Goal: Transaction & Acquisition: Purchase product/service

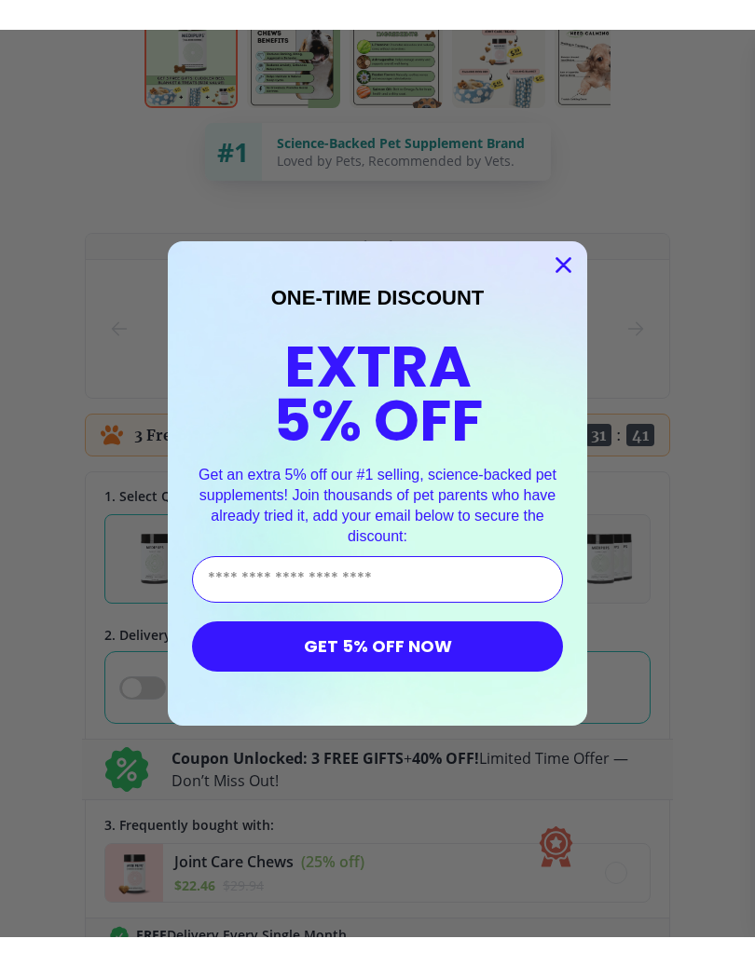
scroll to position [875, 0]
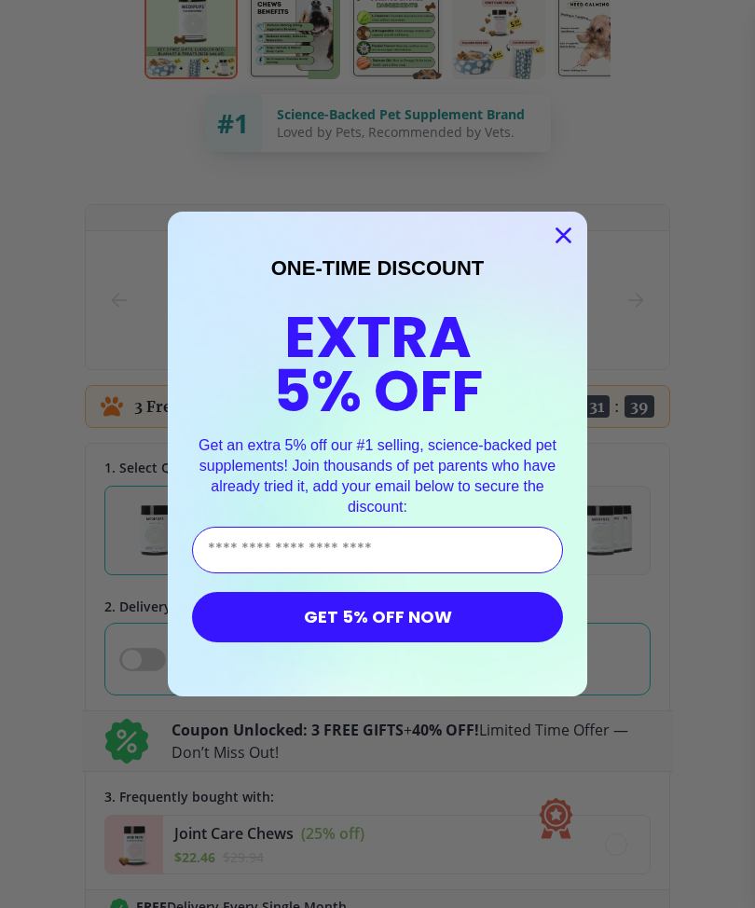
click at [265, 536] on input "Enter Your Email Address" at bounding box center [377, 549] width 371 height 47
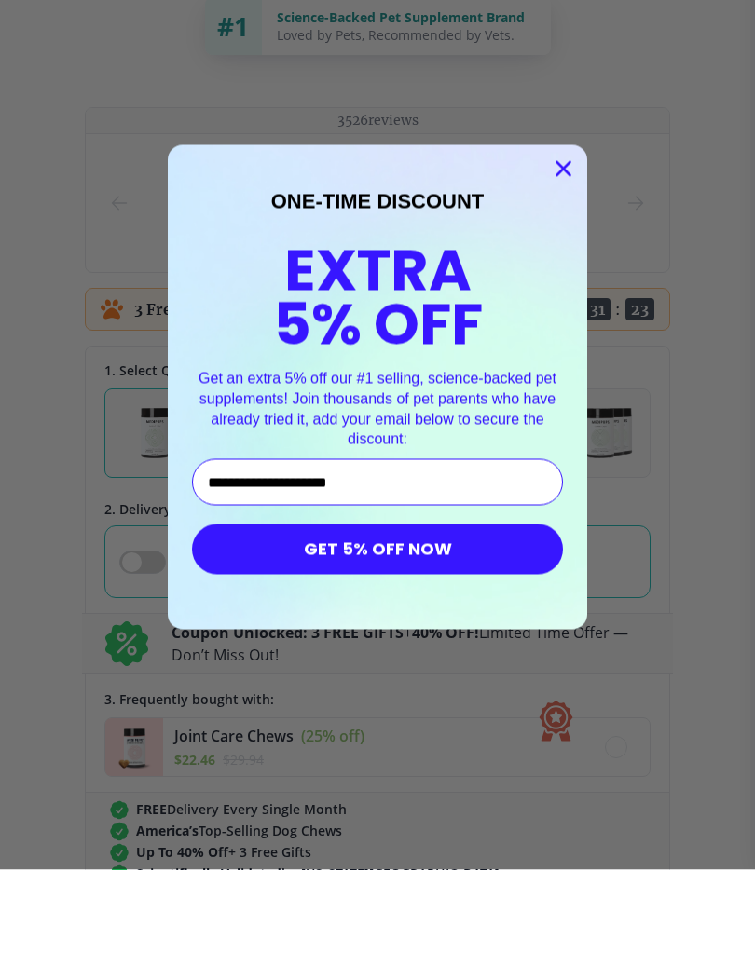
type input "**********"
click at [449, 621] on button "GET 5% OFF NOW" at bounding box center [377, 646] width 371 height 50
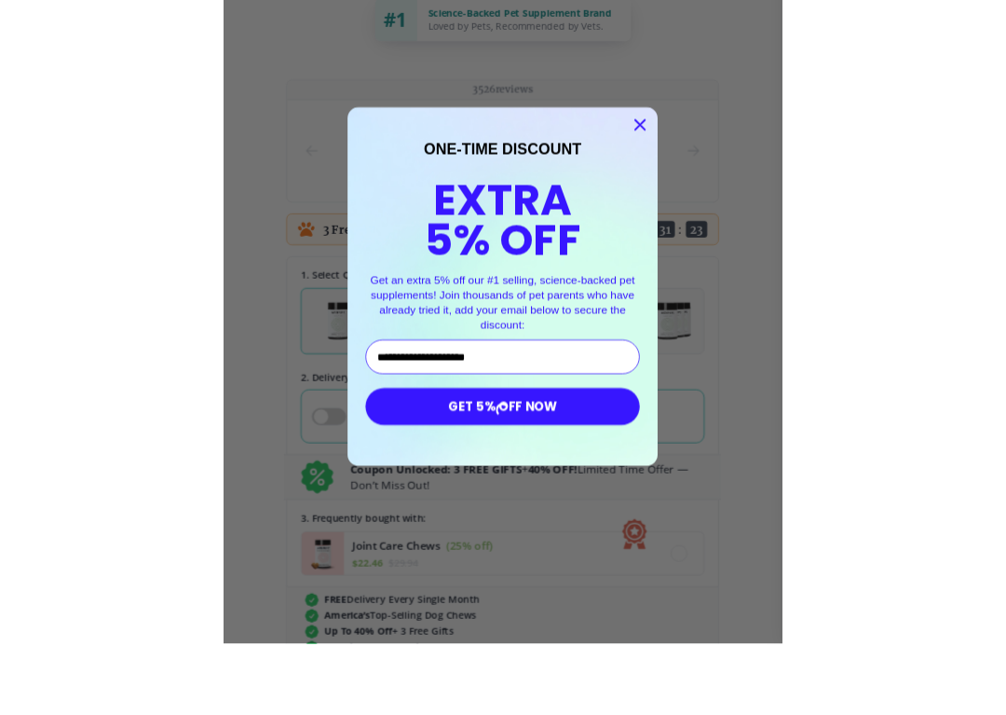
scroll to position [972, 0]
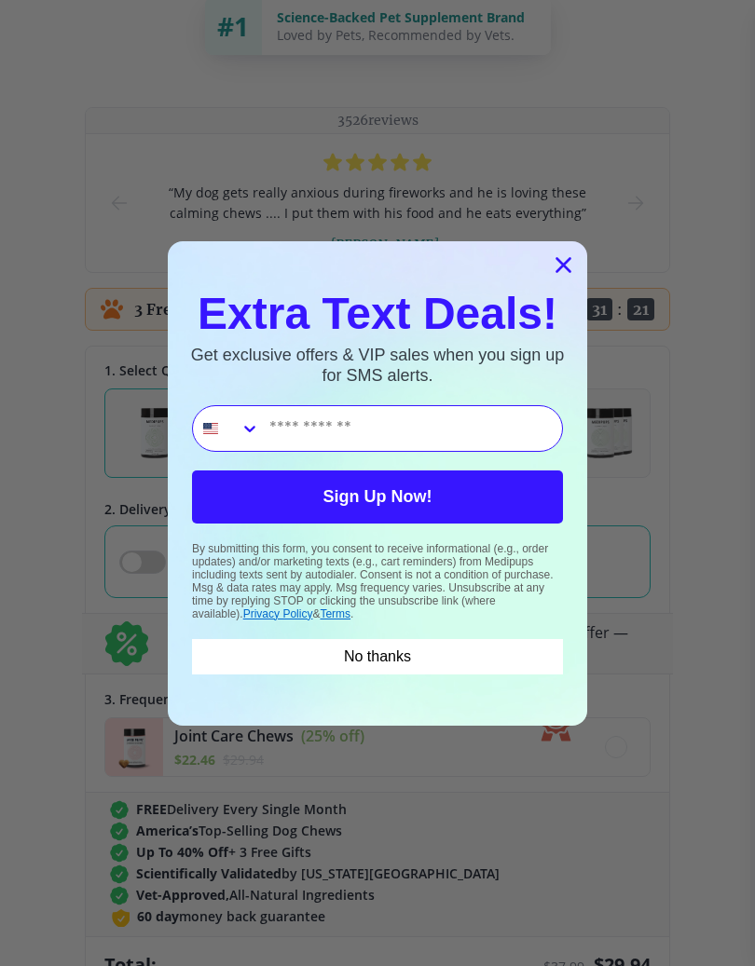
click at [426, 649] on button "No thanks" at bounding box center [377, 656] width 371 height 35
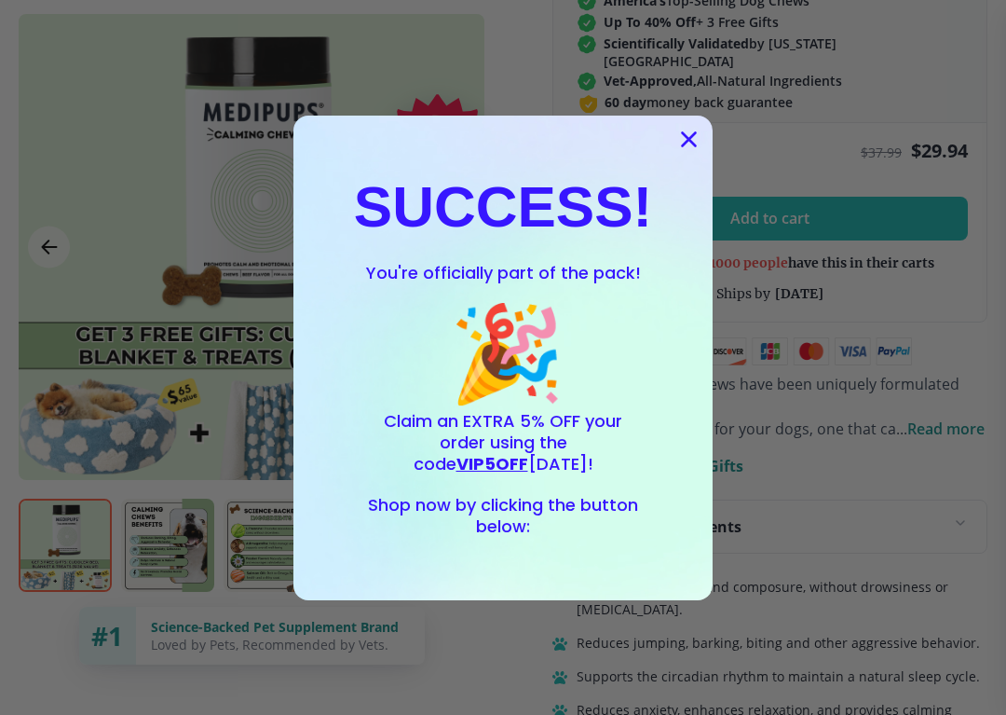
click at [528, 452] on span "VIP5OFF" at bounding box center [493, 463] width 72 height 23
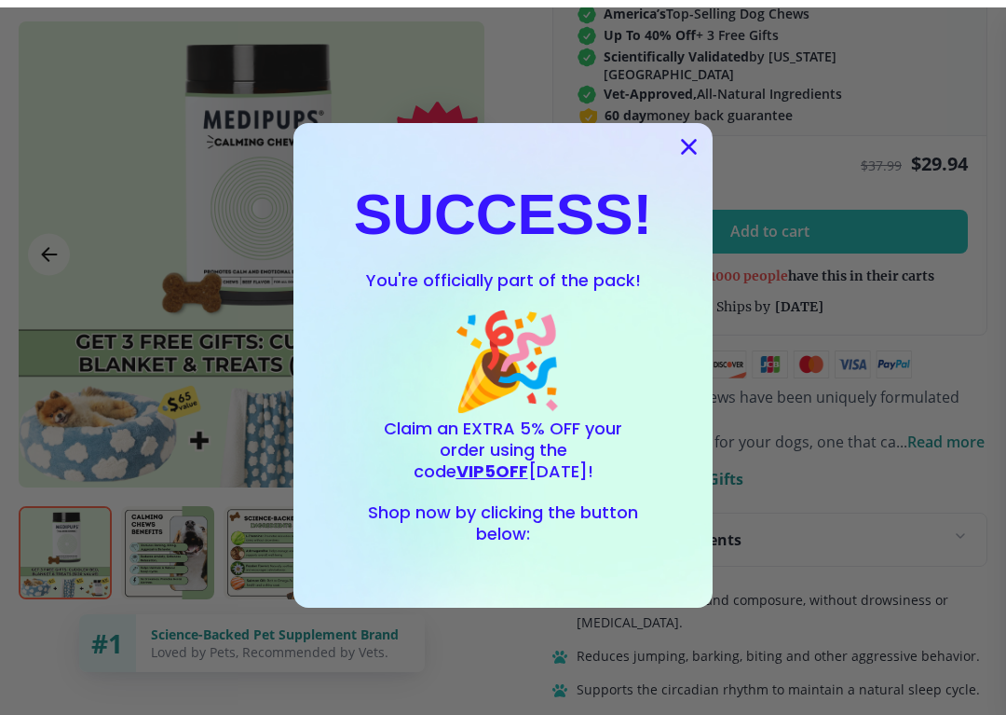
scroll to position [959, 0]
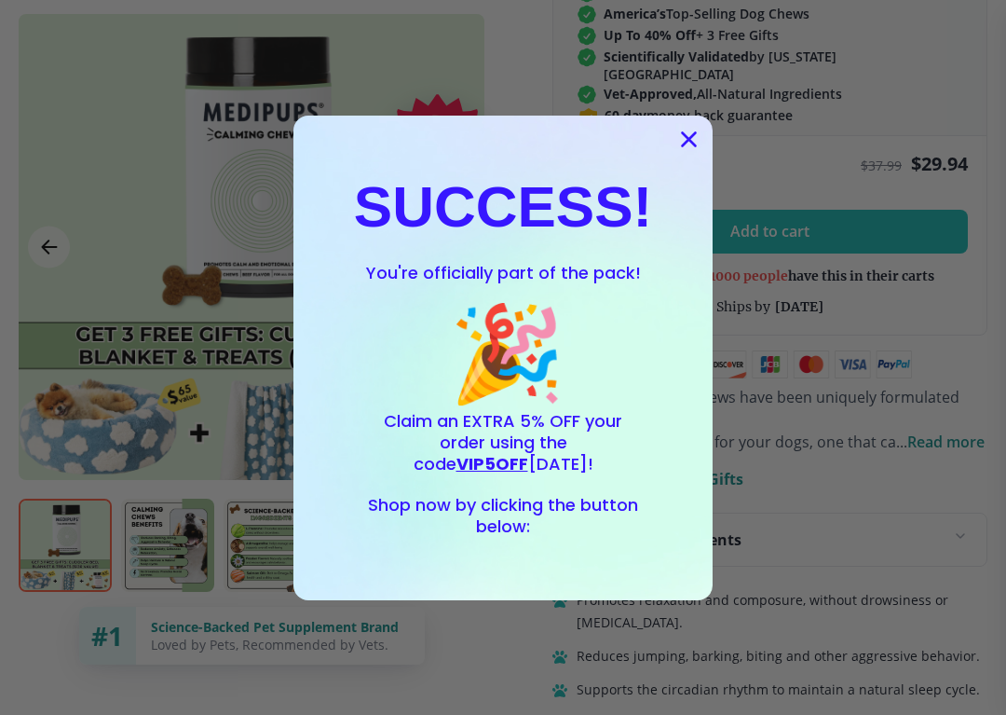
click at [690, 143] on circle "Close dialog" at bounding box center [689, 138] width 31 height 31
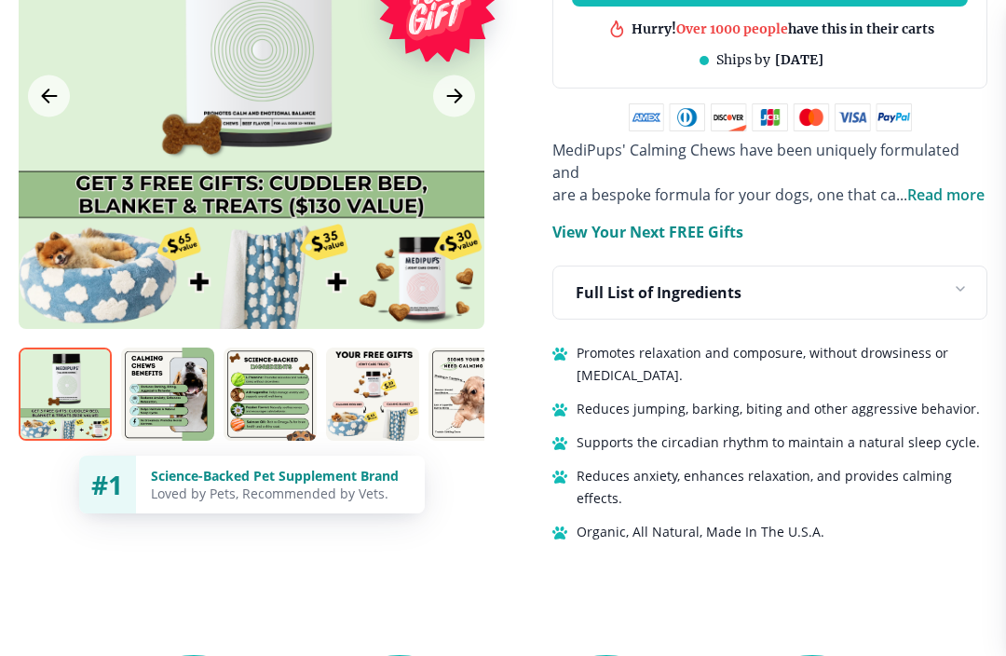
scroll to position [1193, 0]
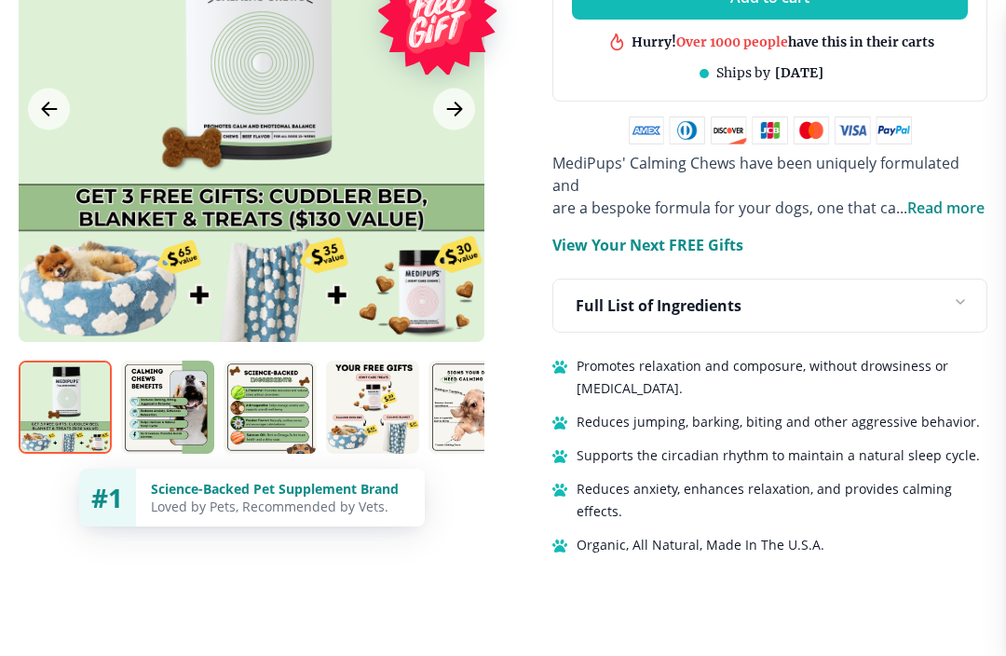
click at [182, 361] on img at bounding box center [167, 407] width 93 height 93
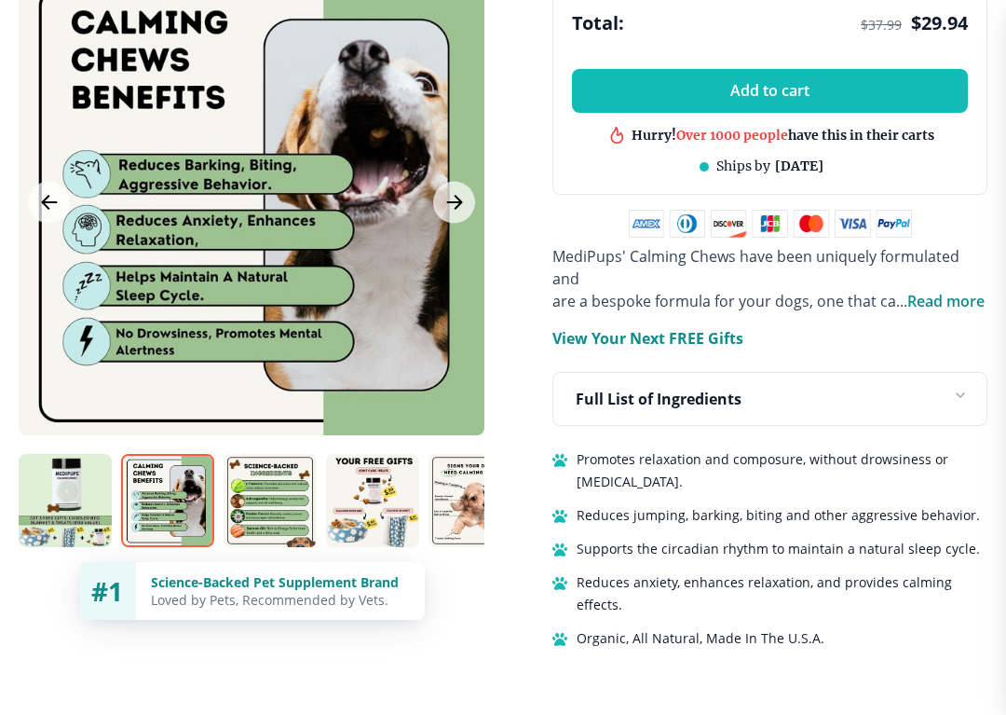
scroll to position [0, 5]
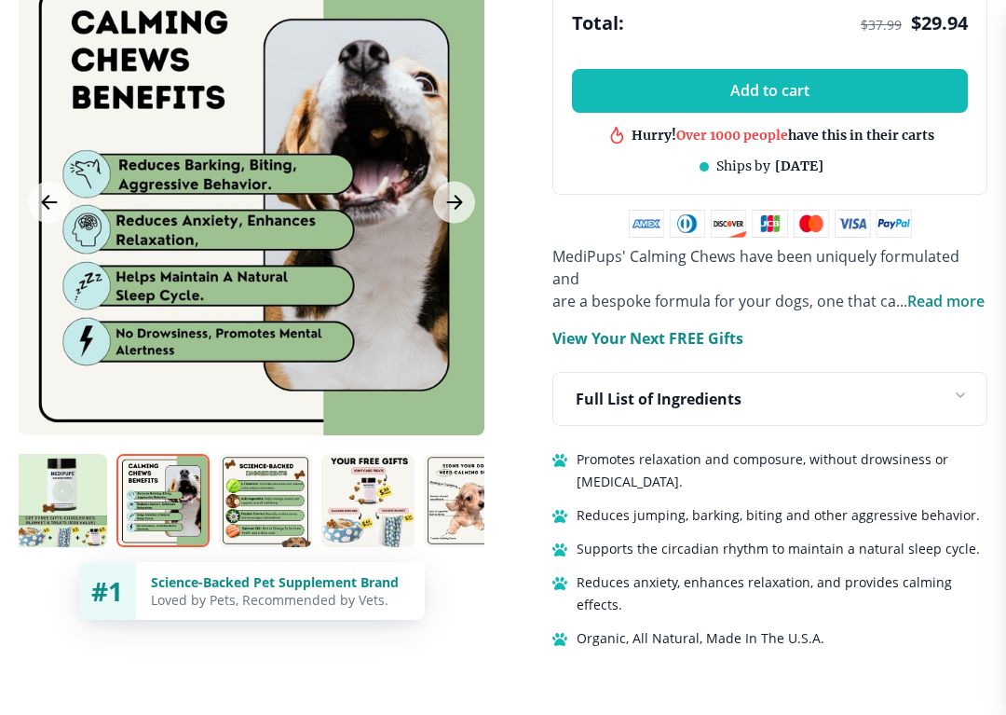
click at [280, 454] on img at bounding box center [265, 500] width 93 height 93
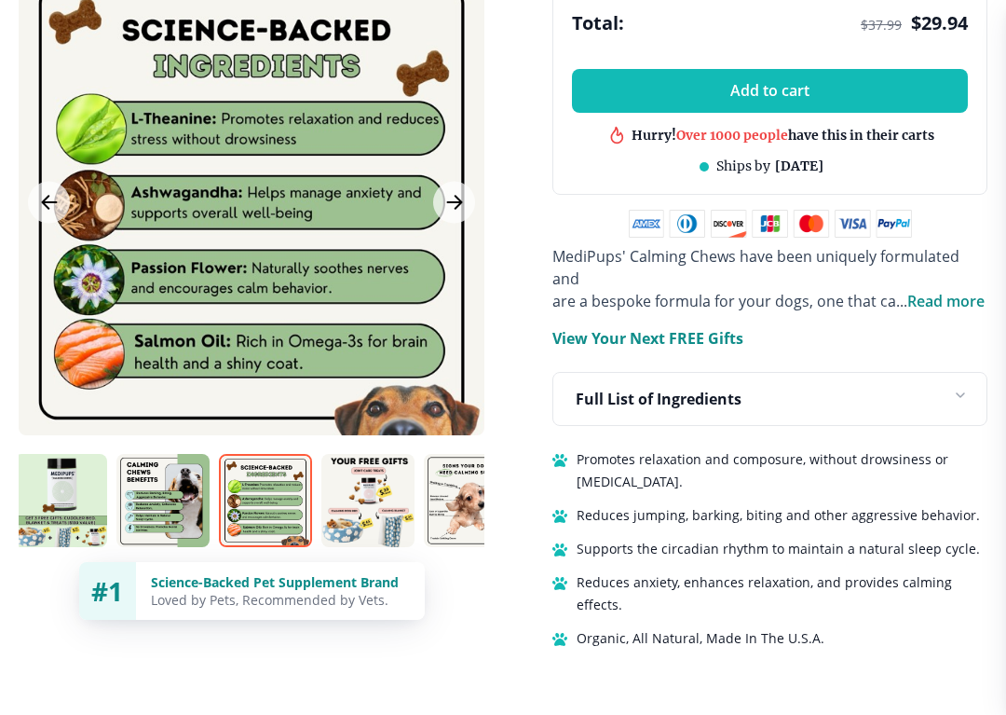
scroll to position [0, 13]
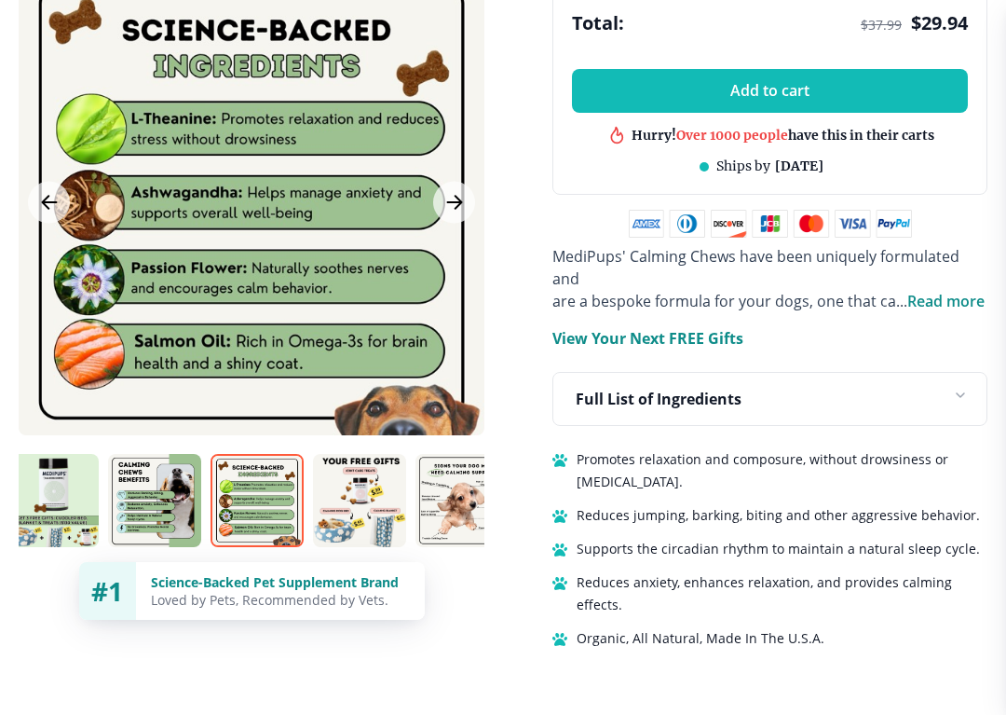
click at [363, 454] on img at bounding box center [359, 500] width 93 height 93
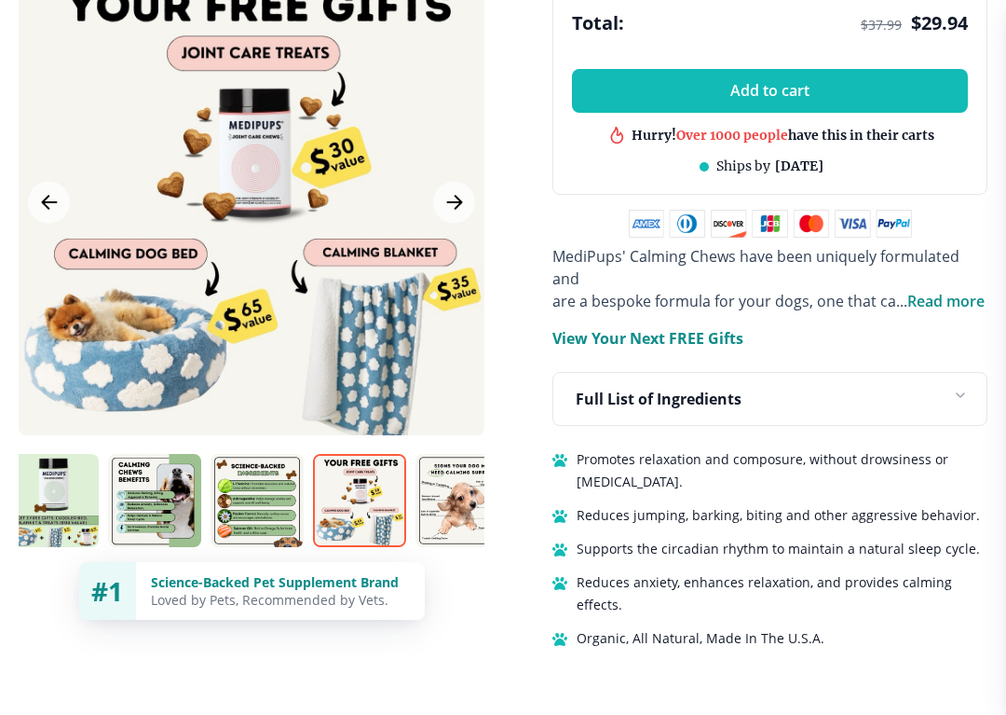
click at [471, 457] on img at bounding box center [462, 500] width 93 height 93
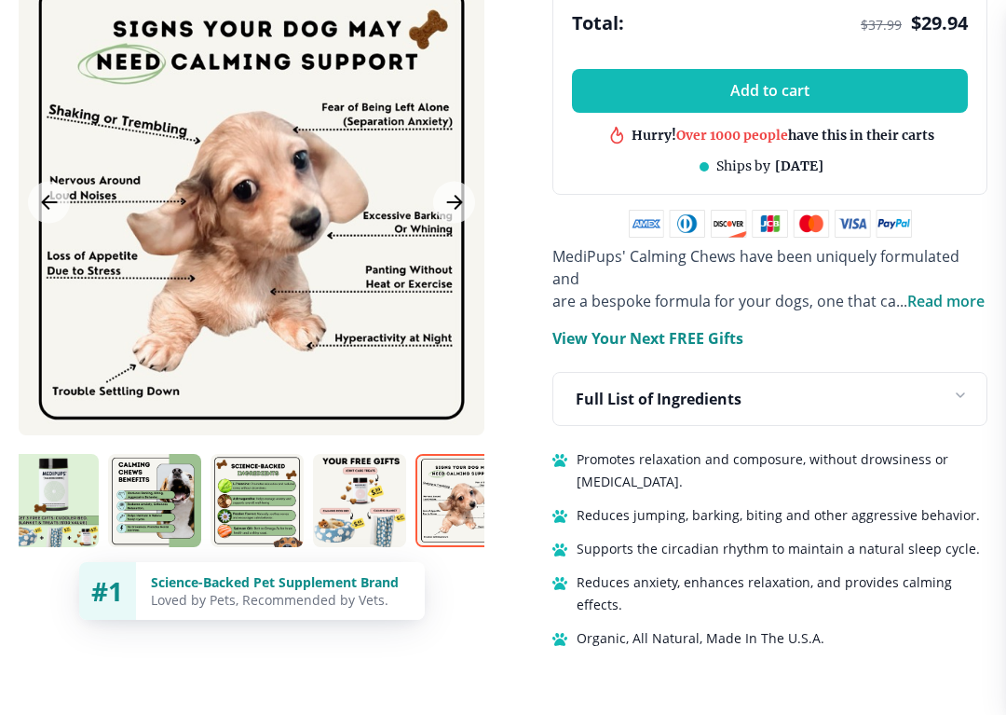
click at [466, 182] on button "Next Image" at bounding box center [454, 203] width 42 height 42
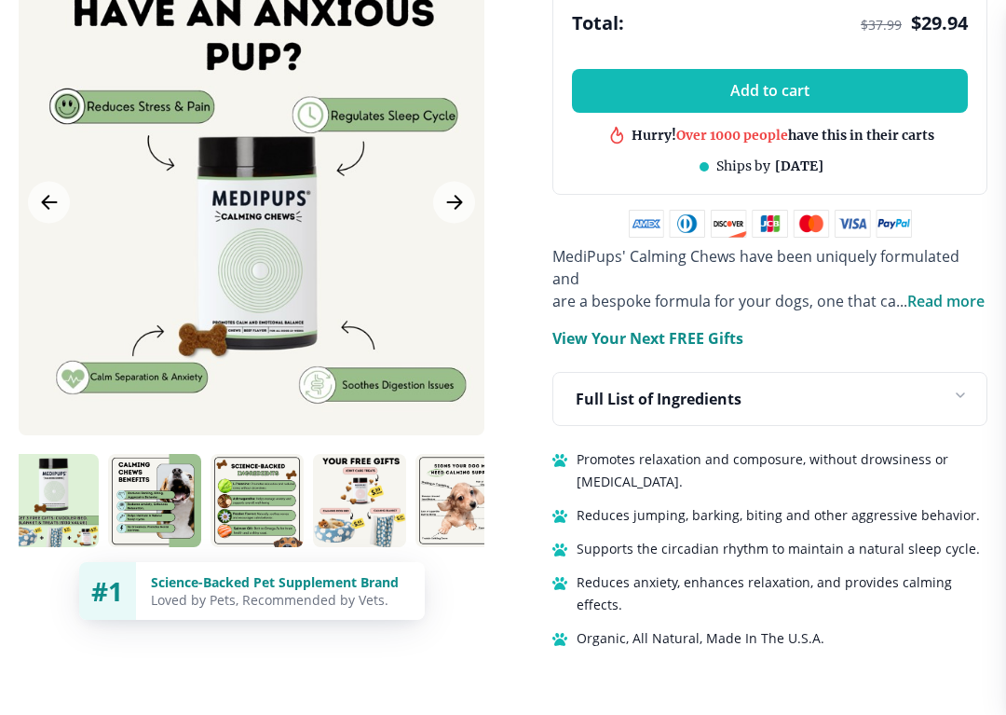
click at [458, 191] on icon "Next Image" at bounding box center [455, 202] width 22 height 23
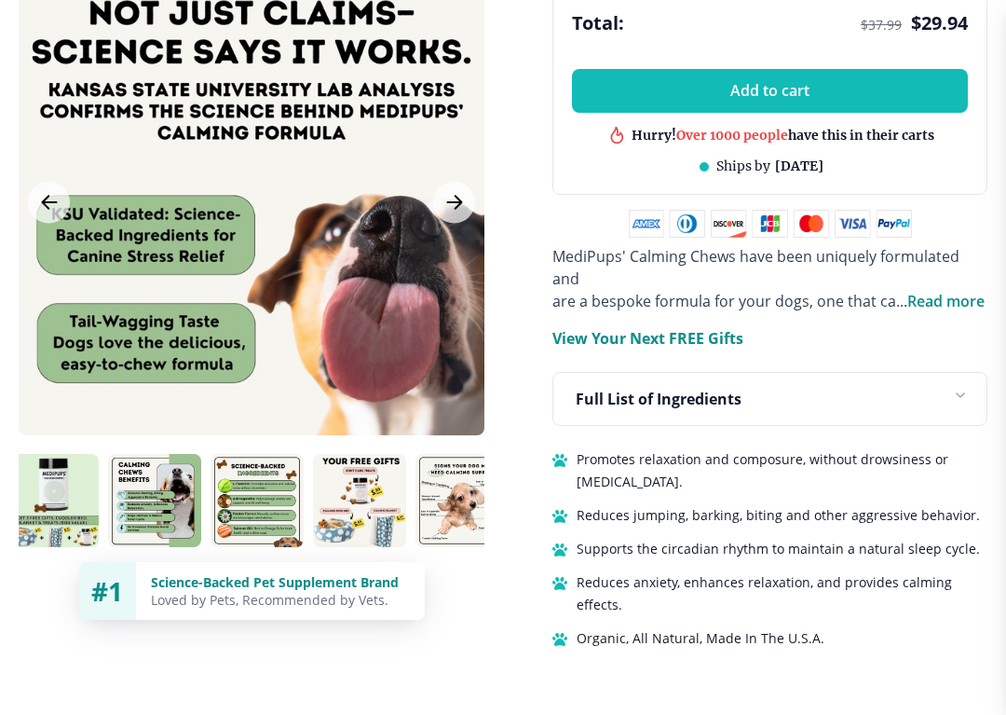
click at [446, 191] on icon "Next Image" at bounding box center [455, 202] width 22 height 23
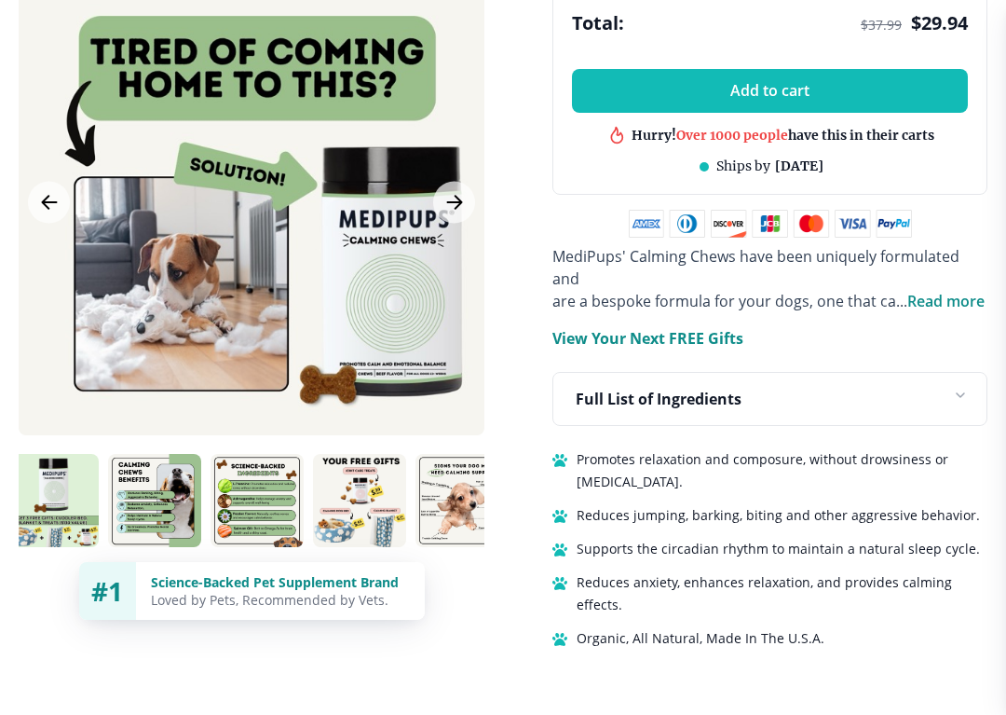
click at [458, 191] on icon "Next Image" at bounding box center [455, 202] width 22 height 23
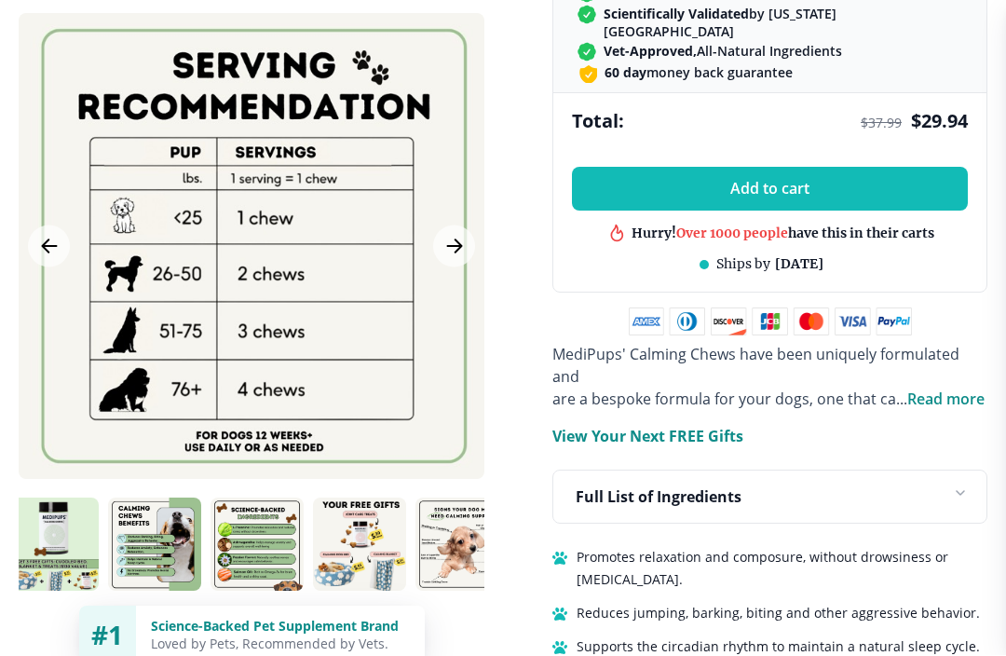
scroll to position [1002, 0]
click at [465, 242] on icon "Next Image" at bounding box center [455, 246] width 22 height 23
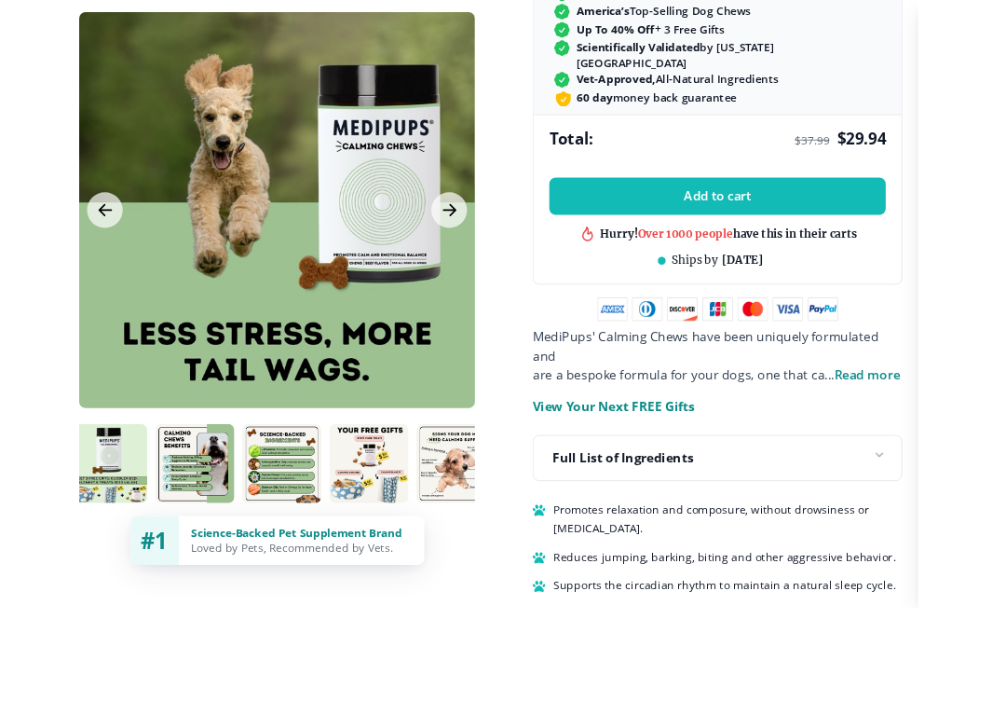
scroll to position [1027, 16]
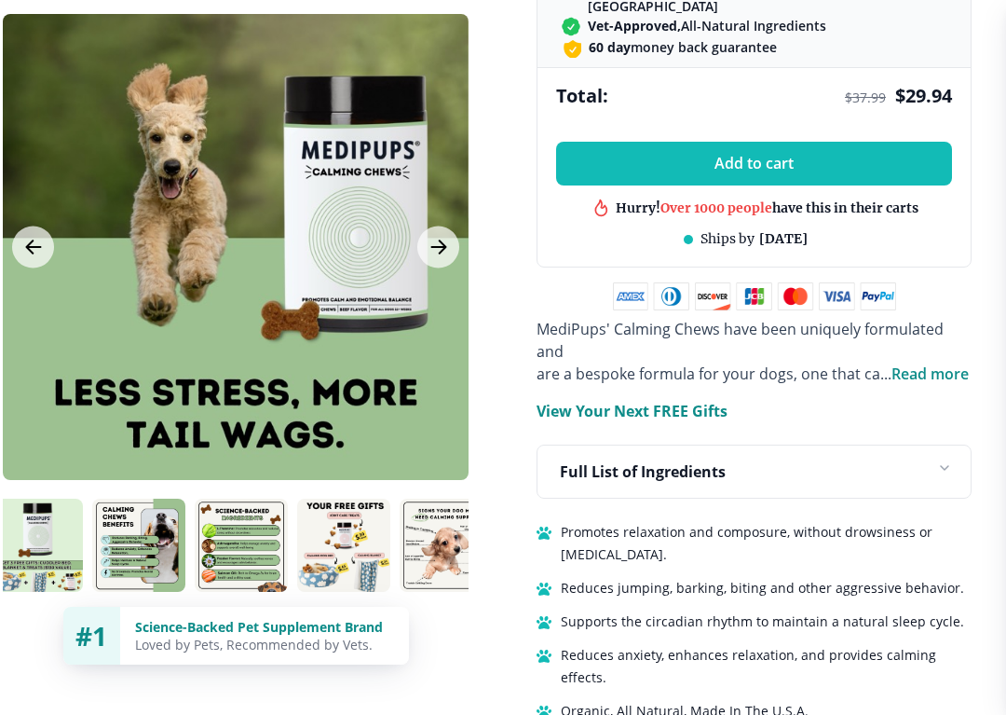
click at [451, 226] on button "Next Image" at bounding box center [438, 247] width 42 height 42
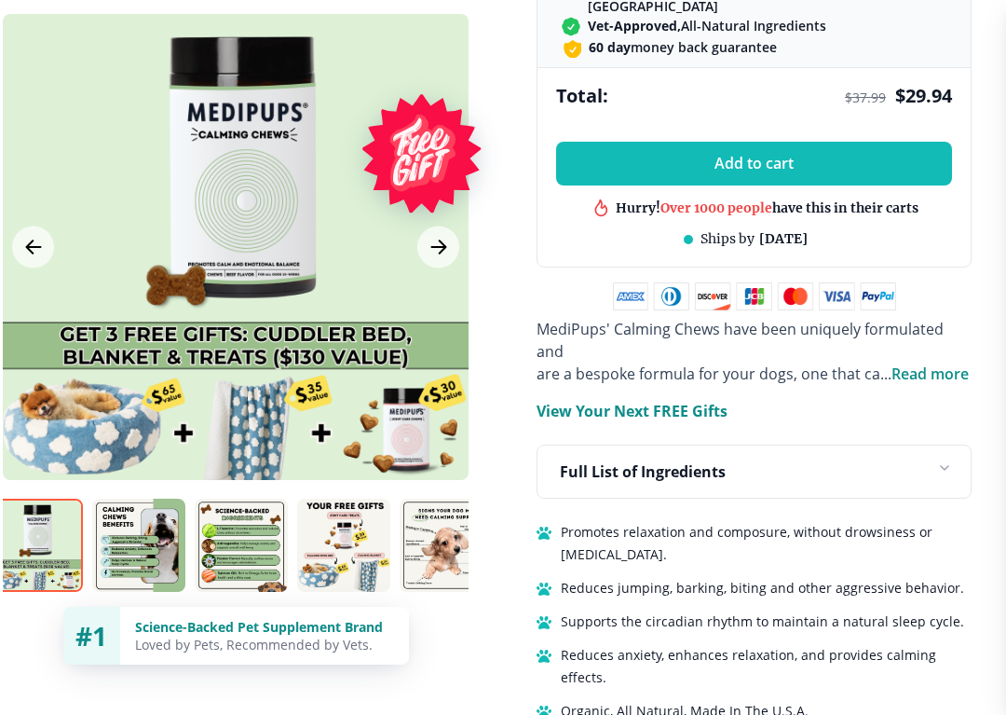
click at [440, 236] on icon "Next Image" at bounding box center [439, 247] width 22 height 23
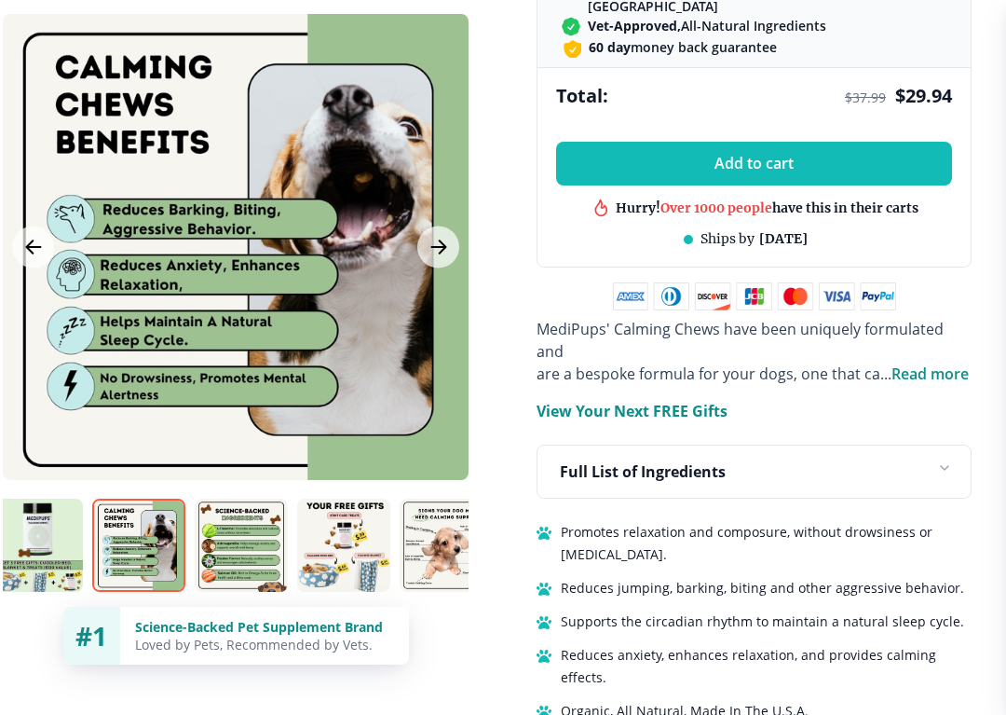
click at [446, 236] on icon "Next Image" at bounding box center [439, 247] width 22 height 23
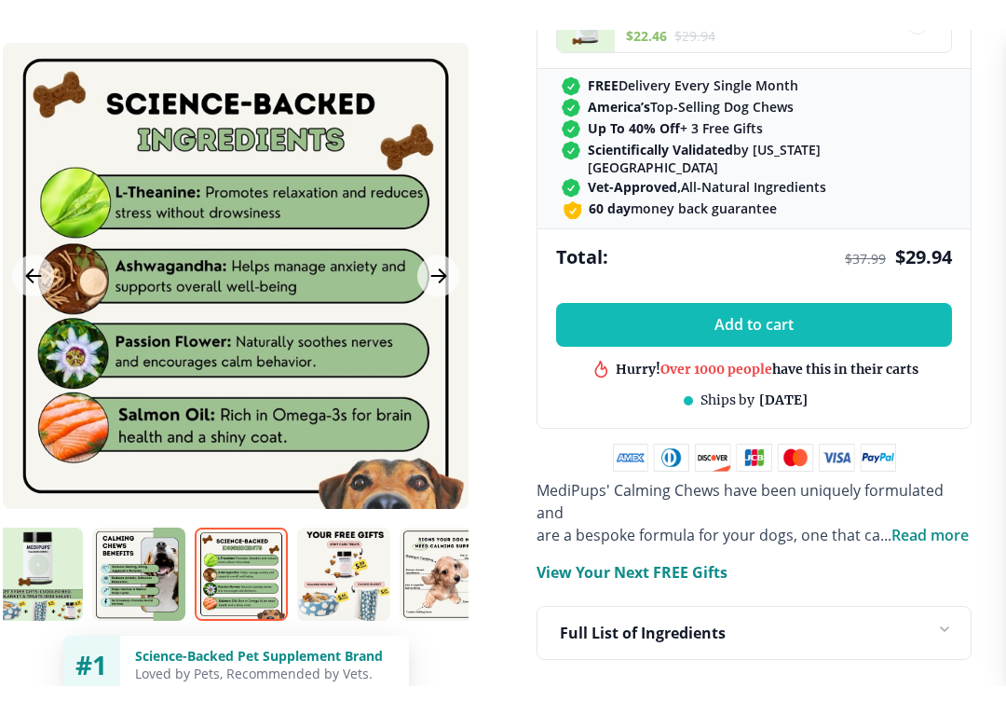
scroll to position [900, 16]
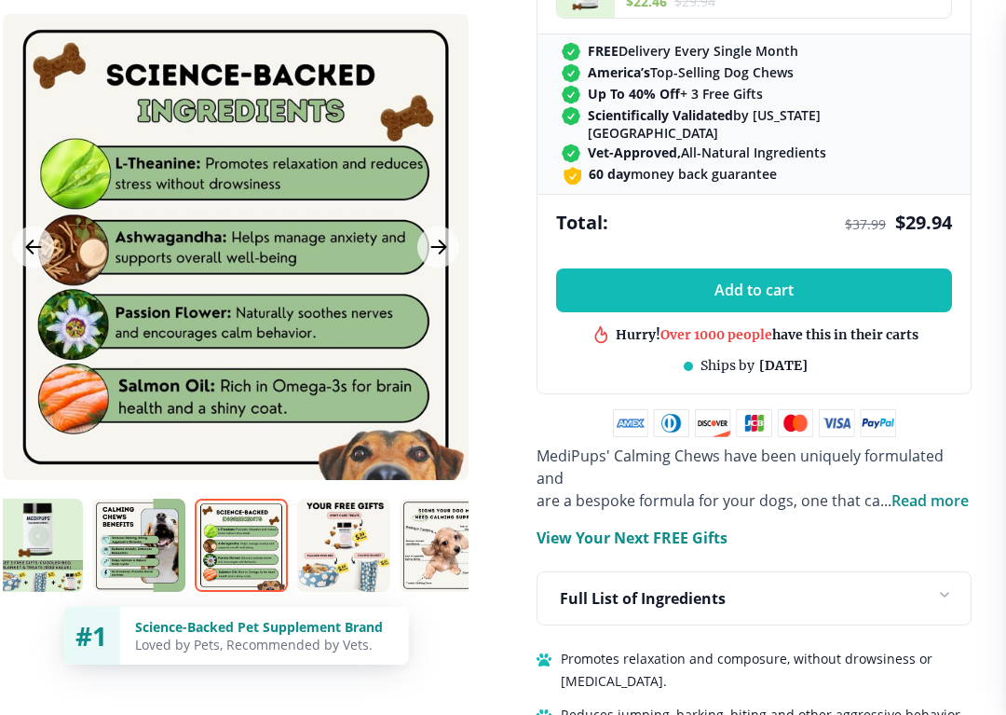
click at [442, 253] on icon "Next Image" at bounding box center [438, 247] width 14 height 13
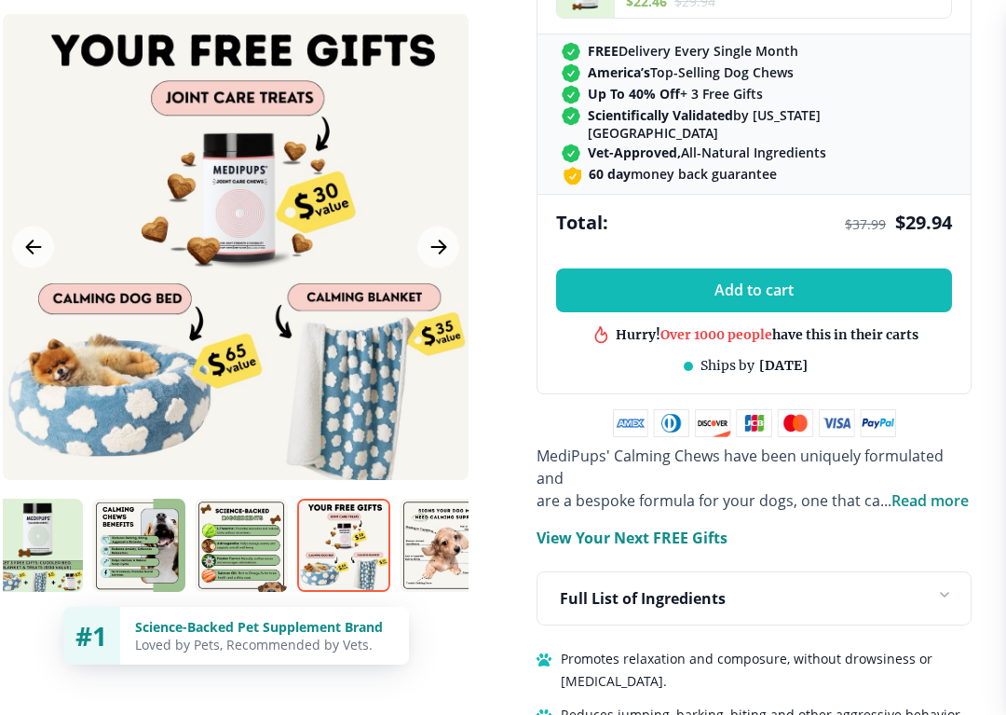
click at [454, 248] on button "Next Image" at bounding box center [438, 247] width 42 height 42
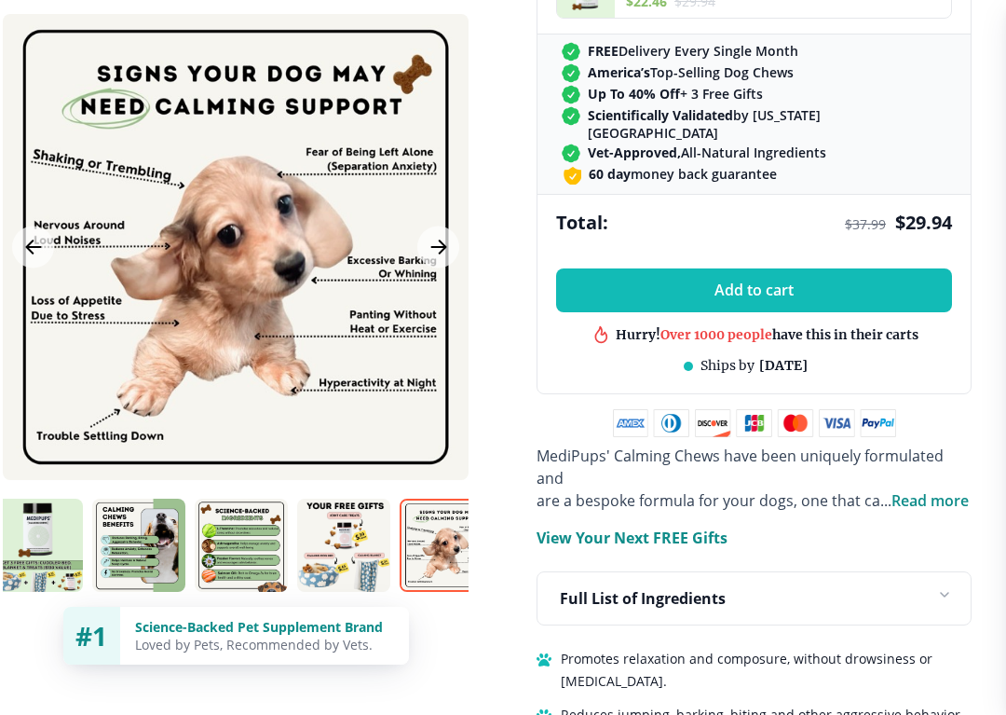
click at [455, 262] on div at bounding box center [236, 247] width 466 height 466
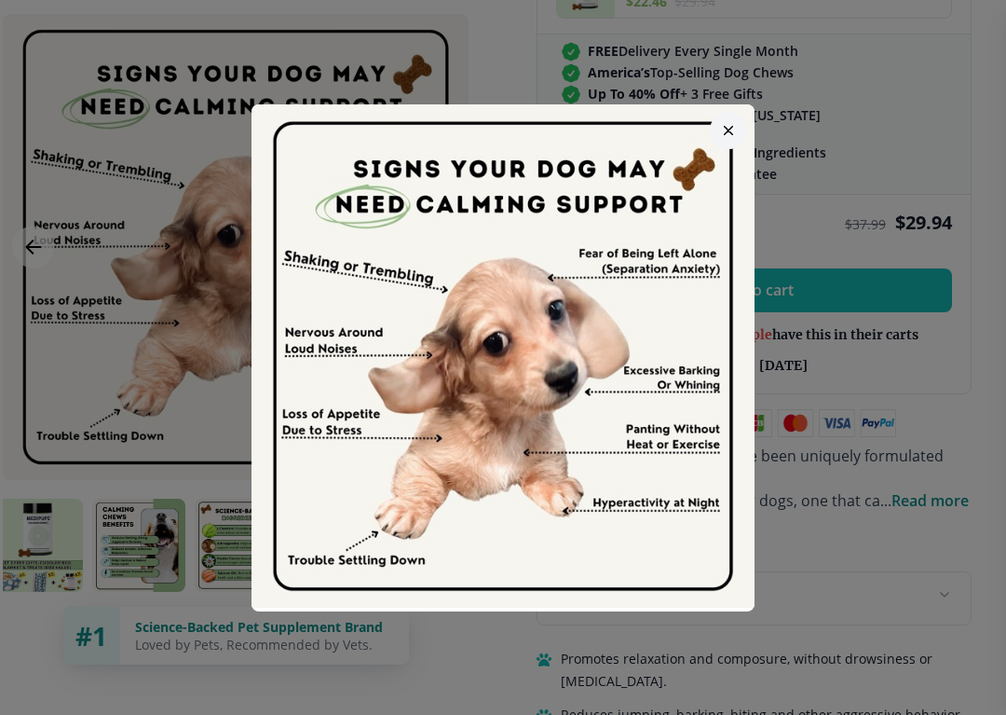
click at [731, 141] on button "button" at bounding box center [728, 130] width 37 height 37
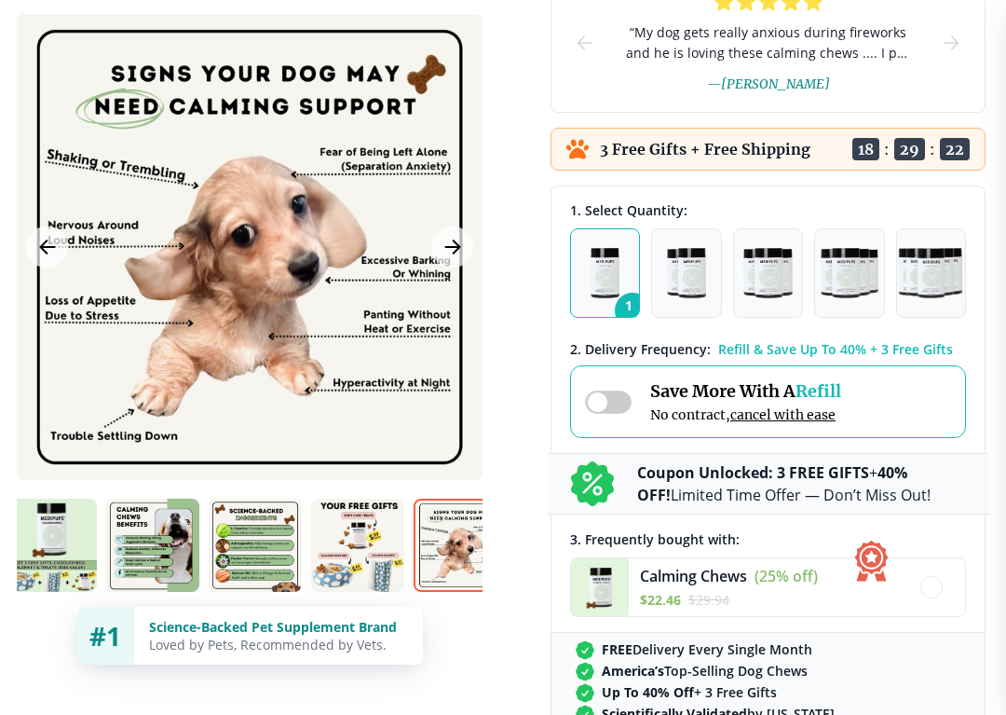
scroll to position [302, 2]
click at [602, 283] on img "button" at bounding box center [605, 273] width 29 height 50
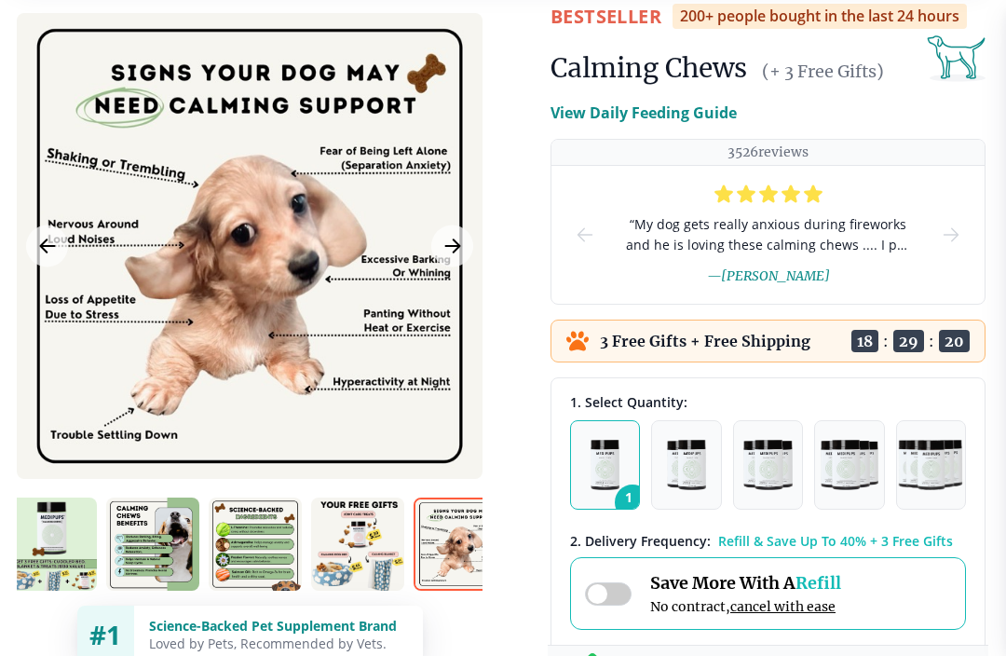
scroll to position [110, 2]
click at [754, 239] on icon "next-slide" at bounding box center [951, 235] width 22 height 22
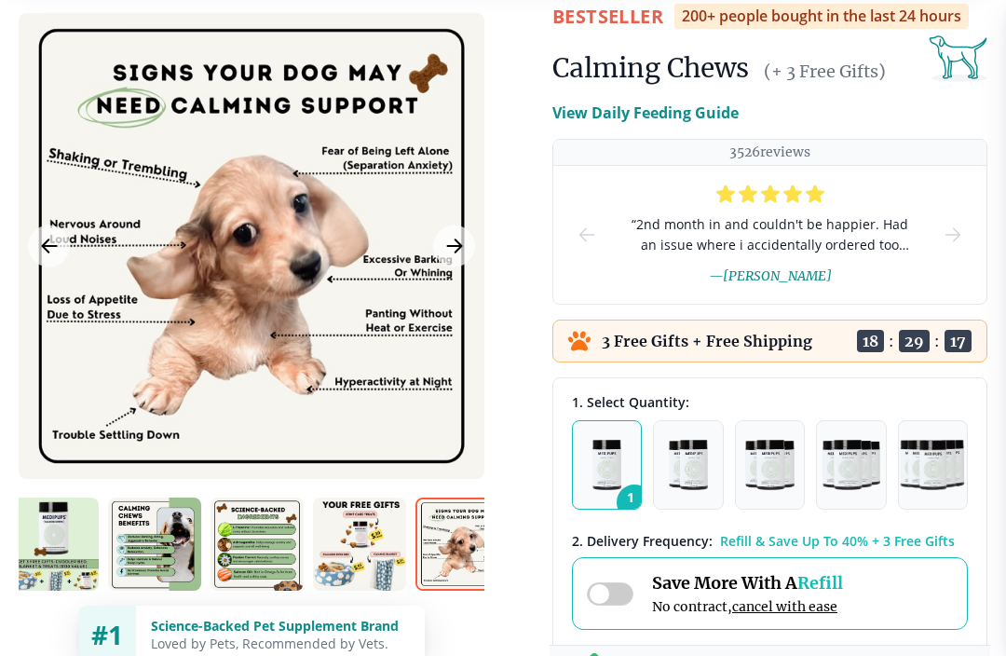
click at [754, 233] on icon "next-slide" at bounding box center [953, 236] width 22 height 22
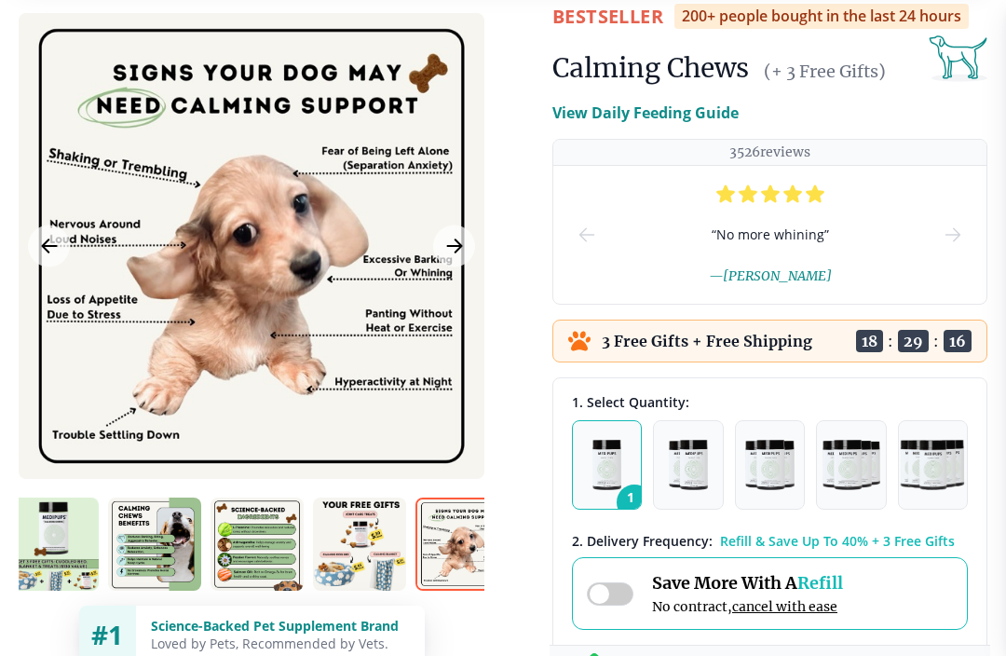
click at [754, 237] on icon "next-slide" at bounding box center [953, 235] width 22 height 22
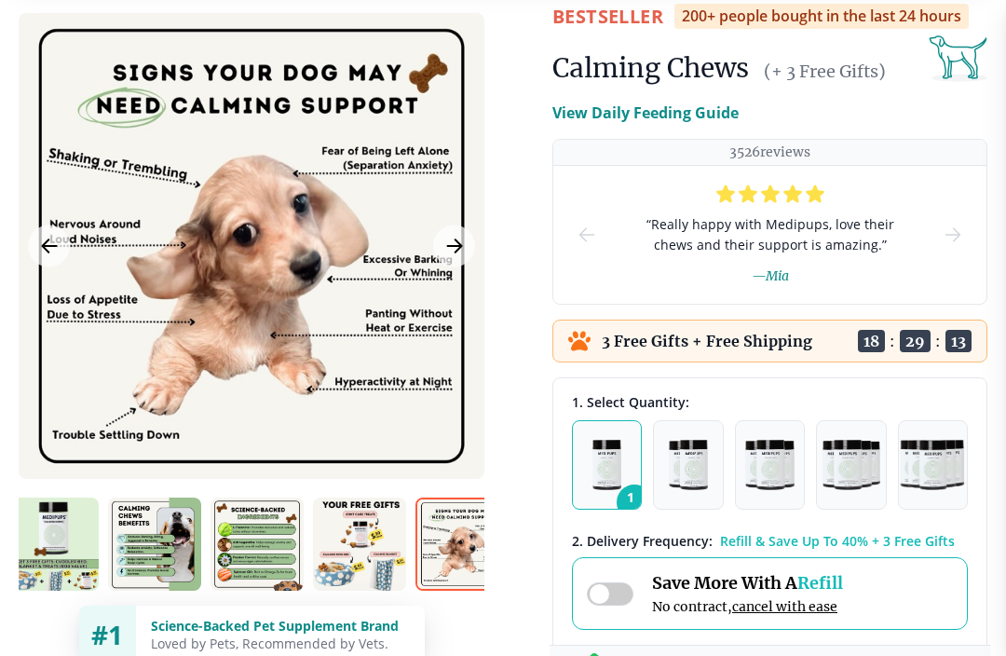
click at [673, 470] on img "button" at bounding box center [688, 465] width 39 height 50
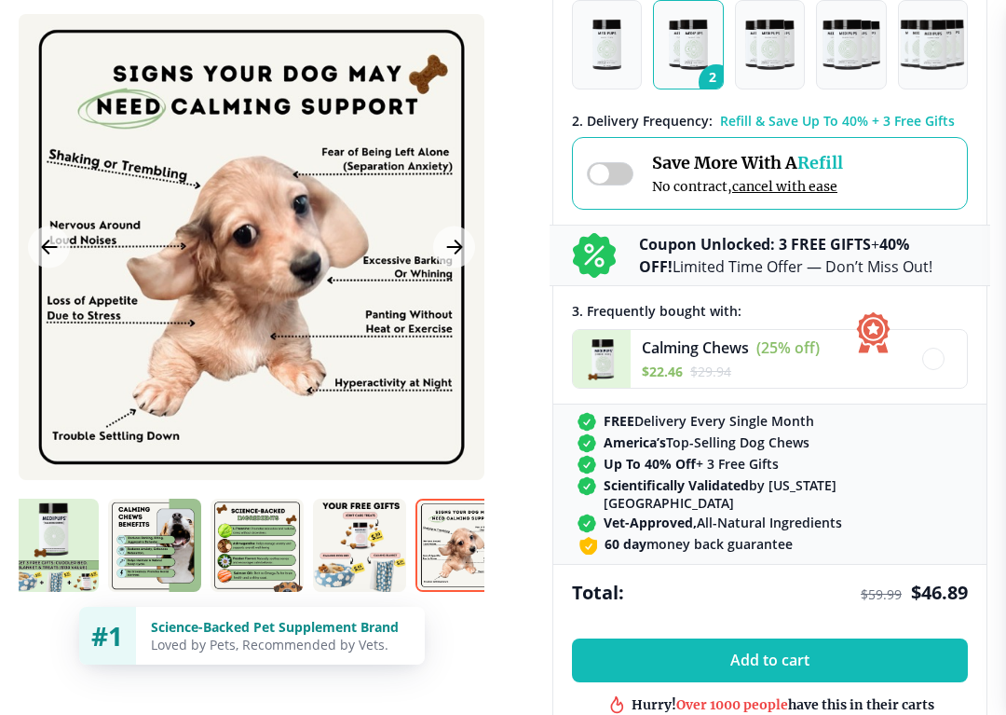
scroll to position [532, 0]
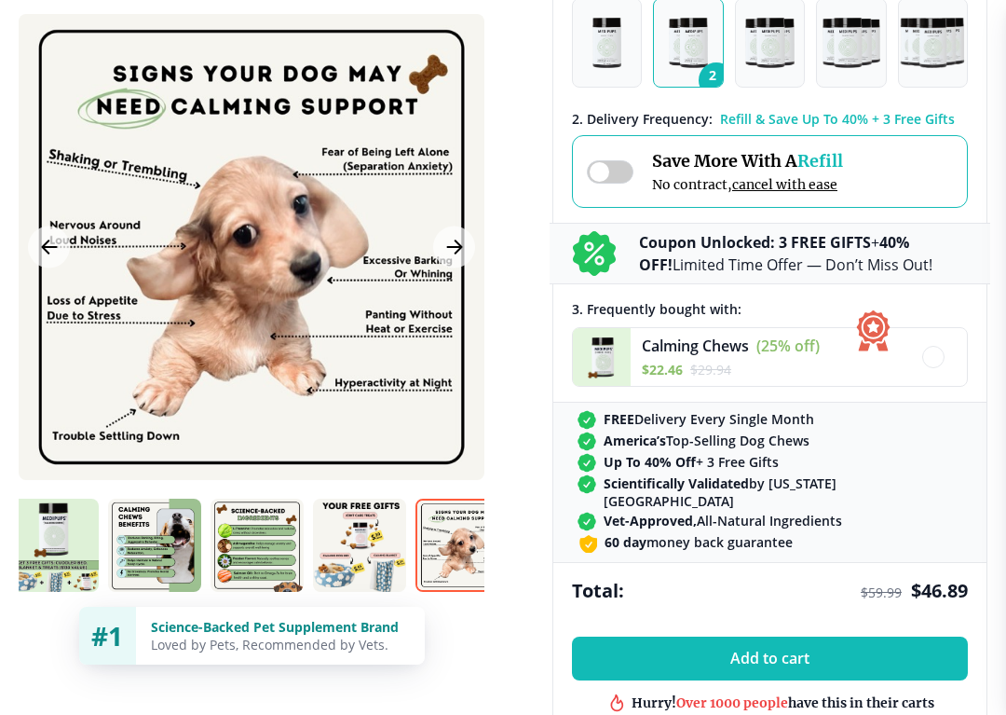
click at [583, 55] on button "1" at bounding box center [607, 42] width 70 height 89
click at [754, 34] on img "button" at bounding box center [769, 43] width 48 height 50
click at [597, 51] on img "button" at bounding box center [607, 43] width 29 height 50
click at [695, 33] on img "button" at bounding box center [688, 43] width 39 height 50
click at [613, 51] on img "button" at bounding box center [607, 43] width 29 height 50
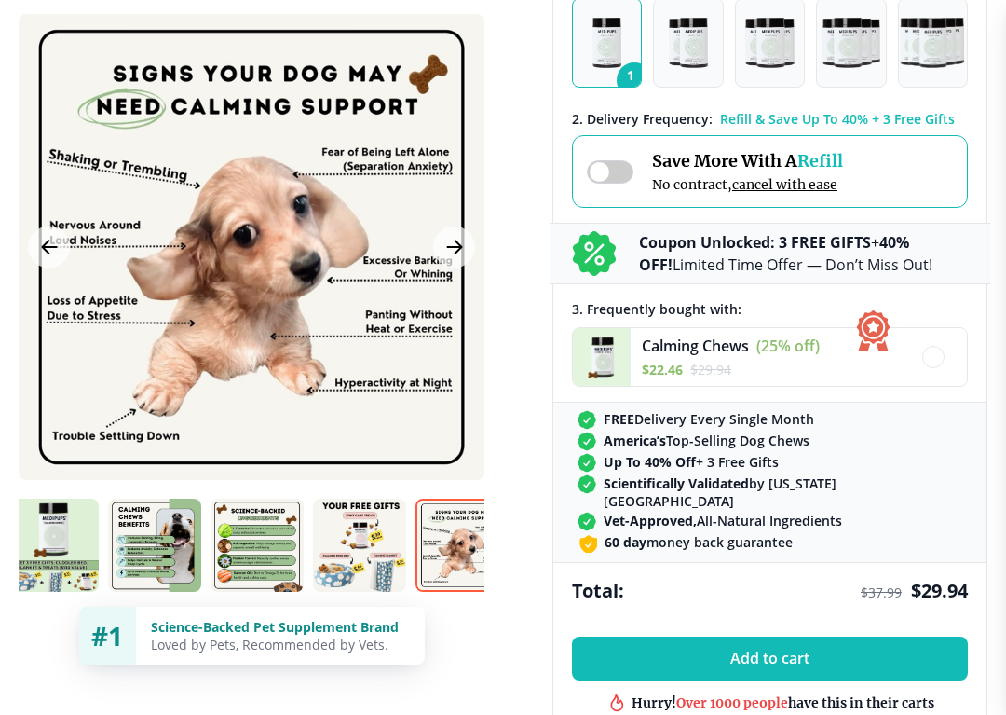
click at [699, 39] on img "button" at bounding box center [688, 43] width 39 height 50
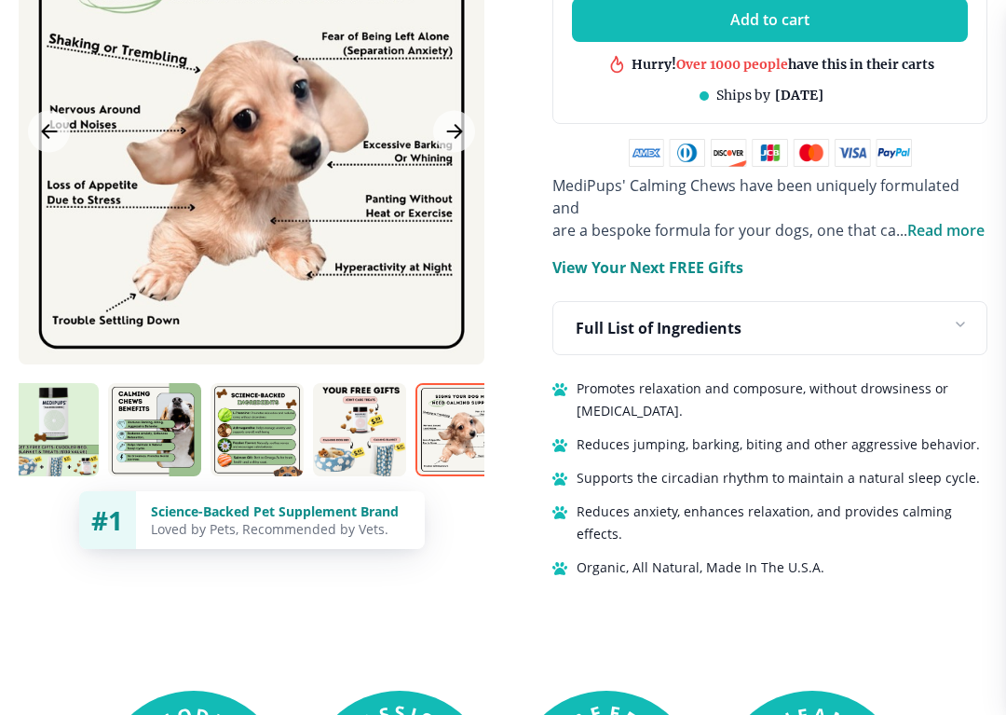
scroll to position [1170, 0]
click at [754, 302] on div "Full List of Ingredients" at bounding box center [769, 328] width 433 height 52
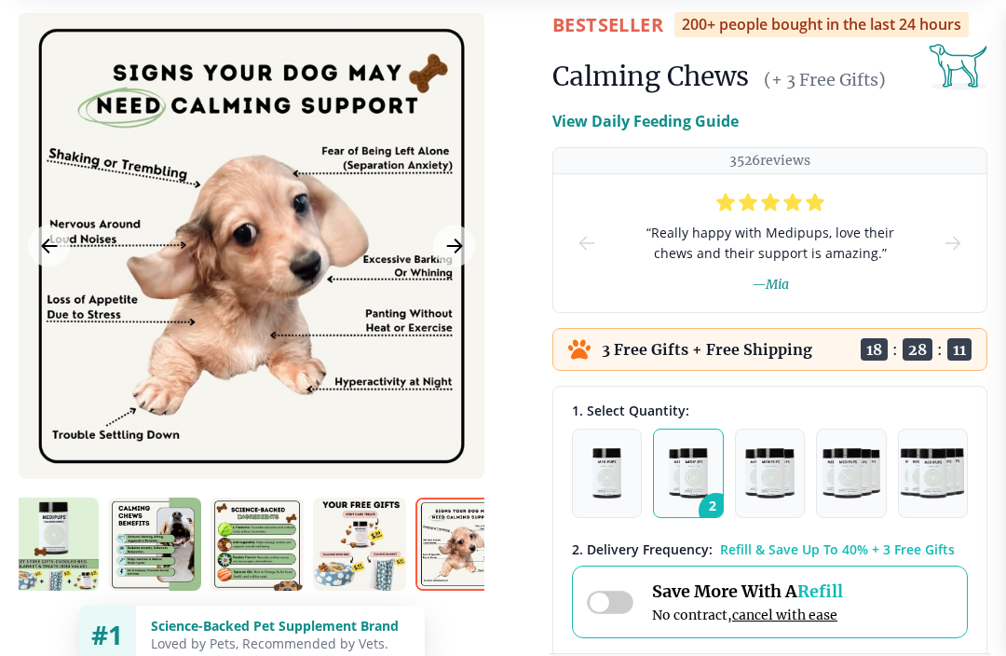
click at [619, 468] on img "button" at bounding box center [607, 474] width 29 height 50
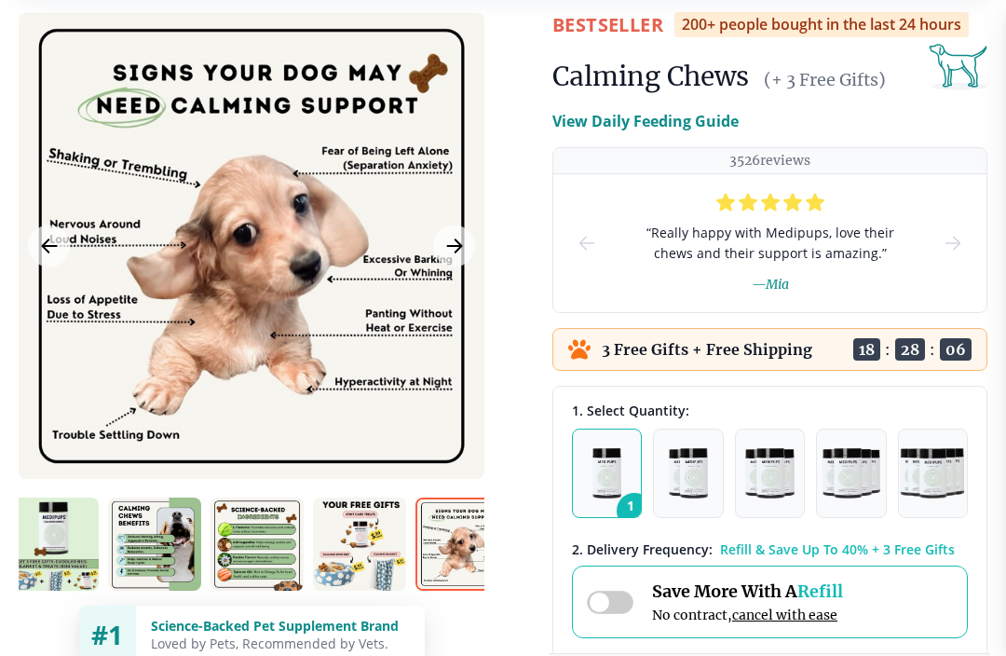
click at [694, 481] on img "button" at bounding box center [688, 473] width 39 height 50
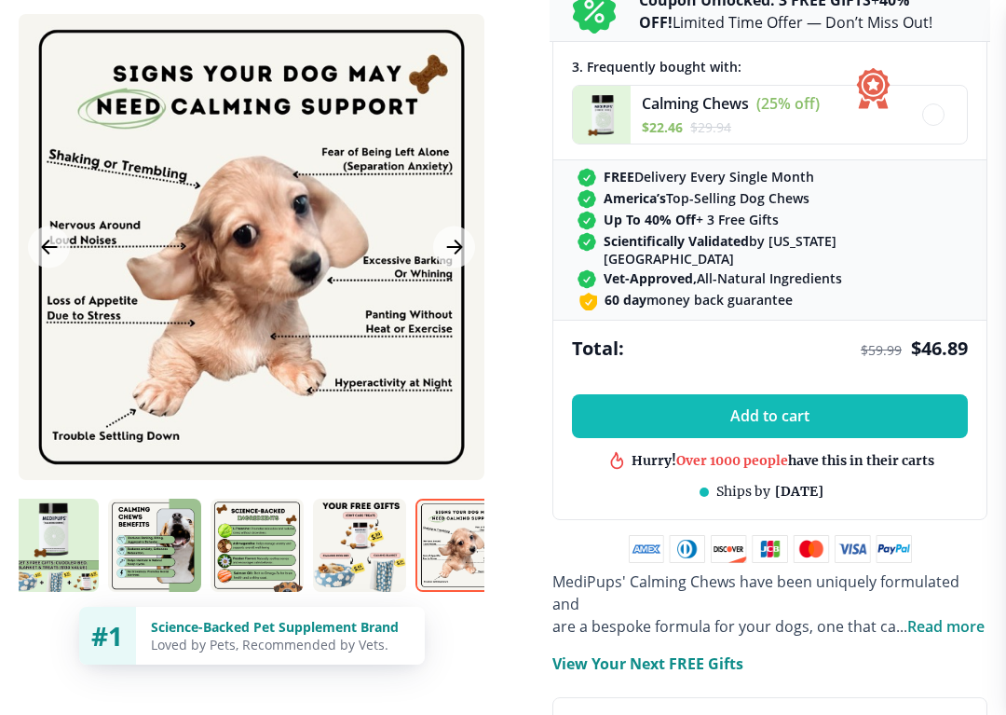
scroll to position [777, 0]
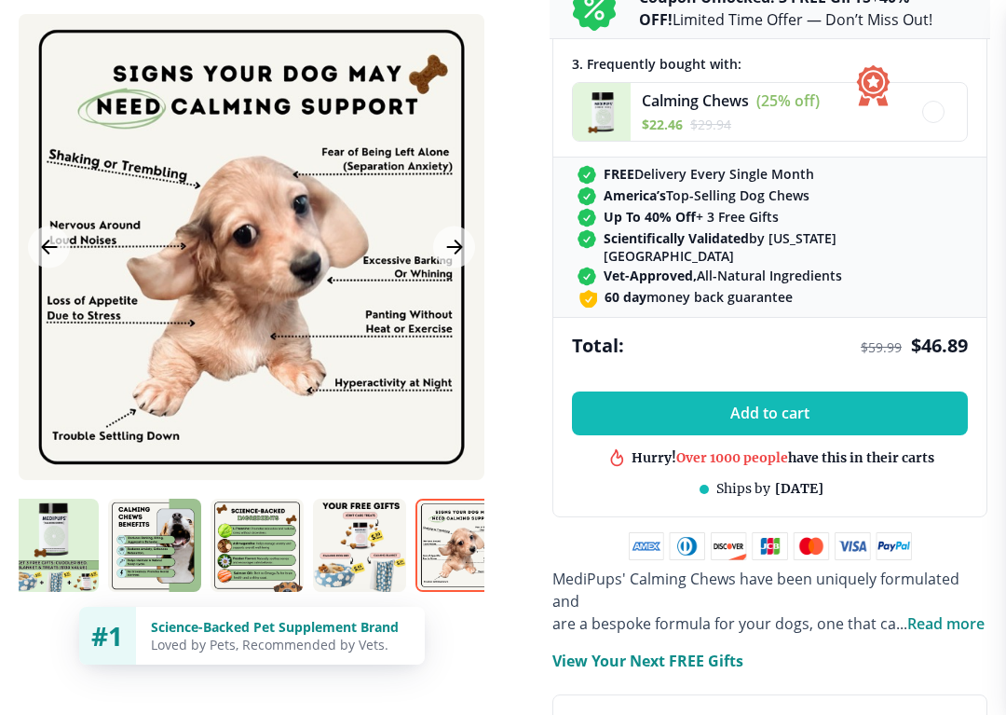
click at [754, 397] on button "Add to cart" at bounding box center [770, 413] width 396 height 44
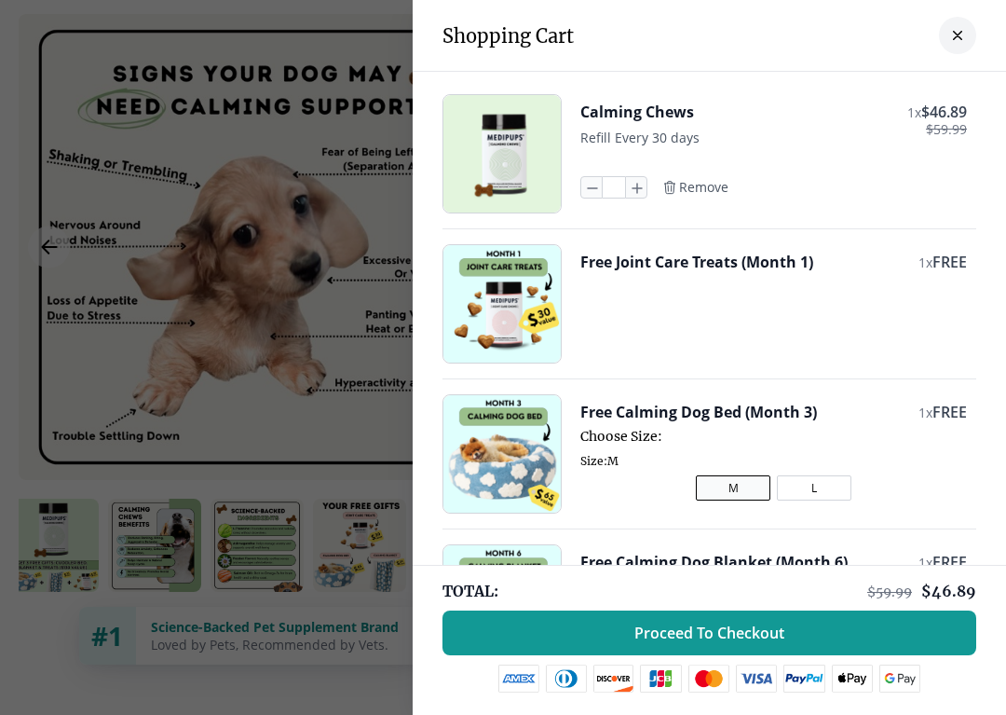
scroll to position [0, 0]
click at [754, 46] on button "close-cart" at bounding box center [957, 35] width 37 height 37
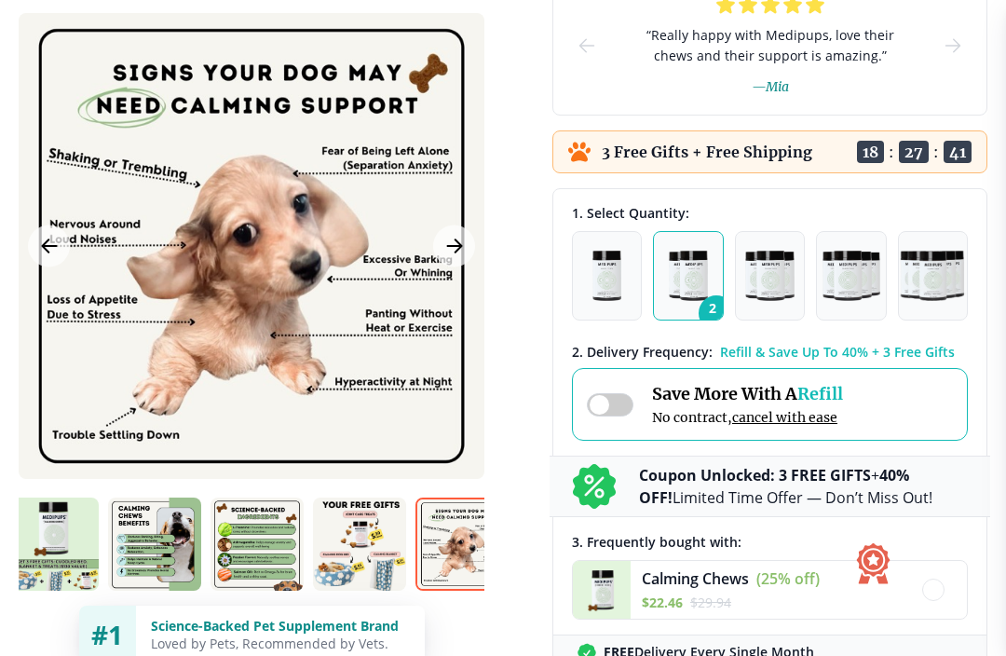
scroll to position [284, 0]
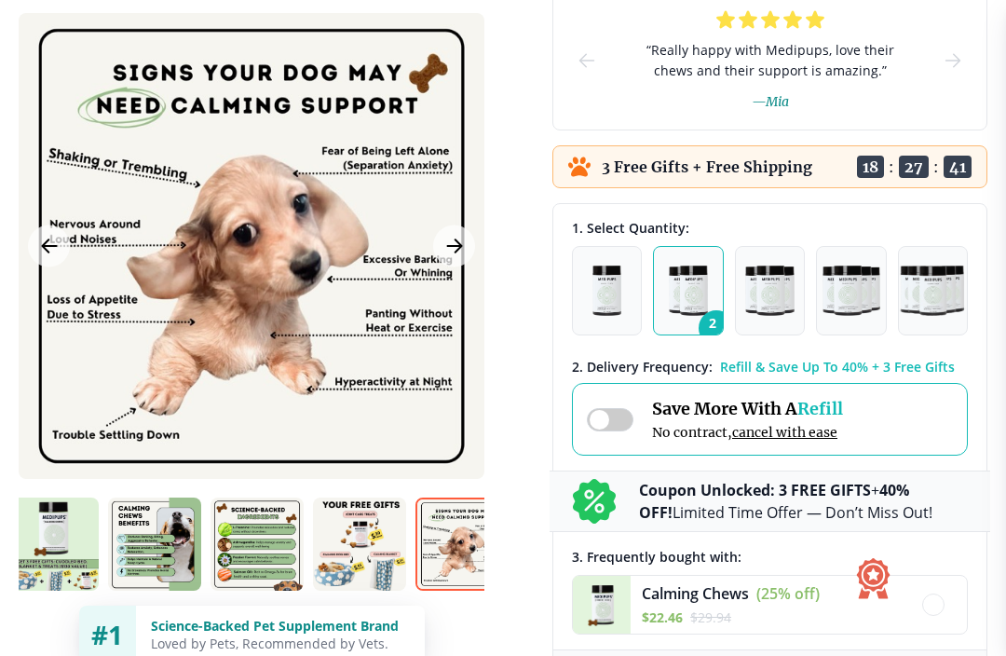
click at [689, 287] on img "button" at bounding box center [688, 291] width 39 height 50
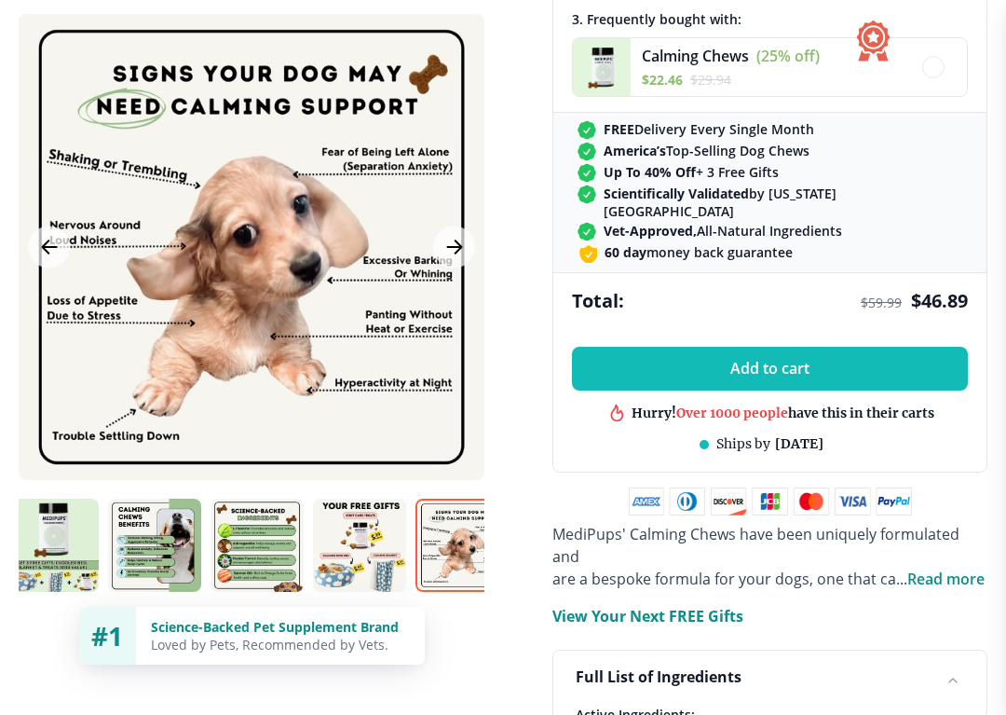
scroll to position [831, 0]
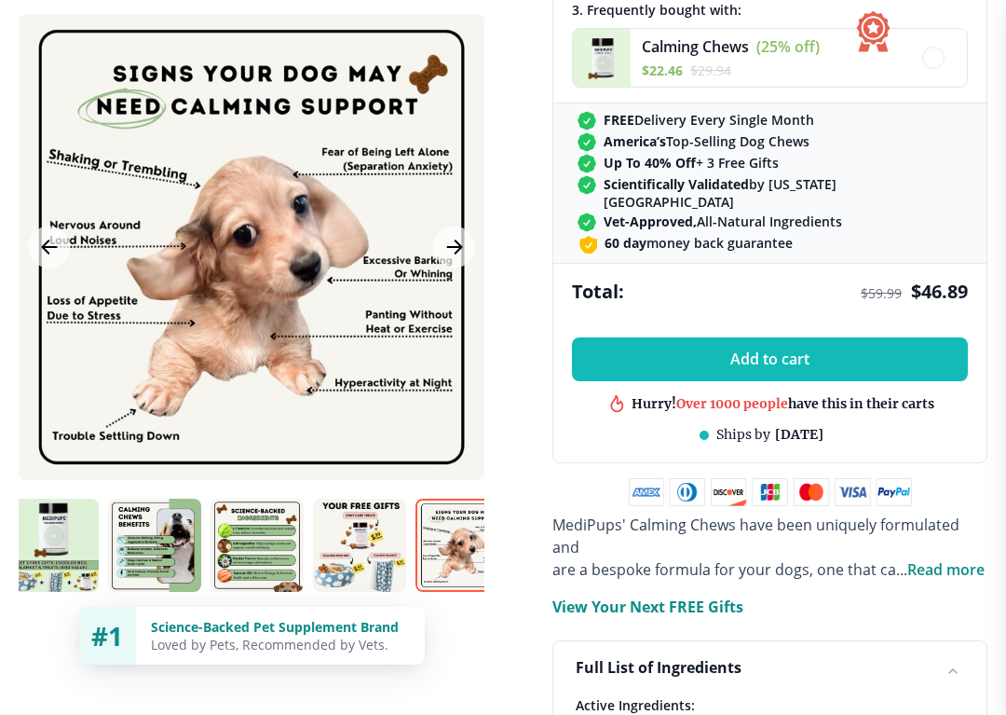
click at [754, 350] on button "Add to cart" at bounding box center [770, 359] width 396 height 44
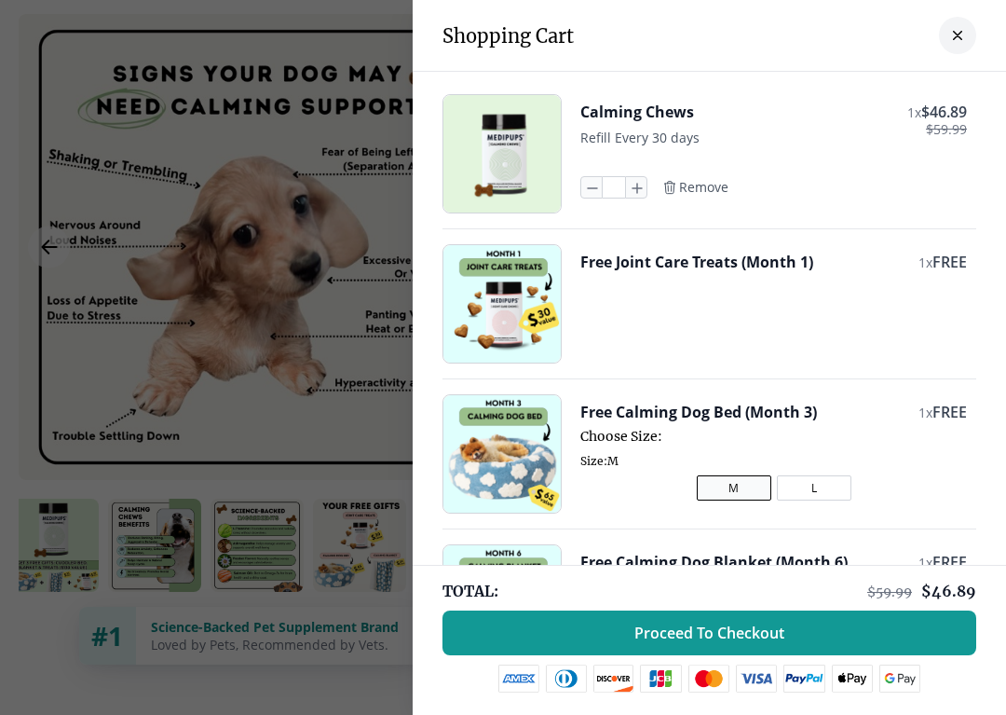
scroll to position [0, 0]
click at [754, 46] on button "close-cart" at bounding box center [957, 35] width 37 height 37
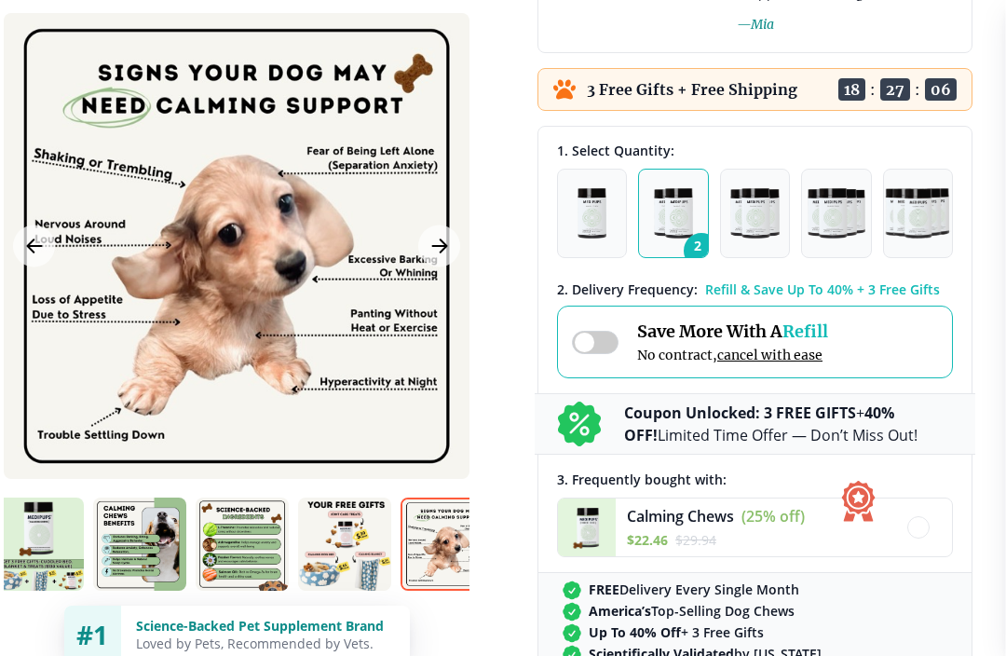
scroll to position [360, 15]
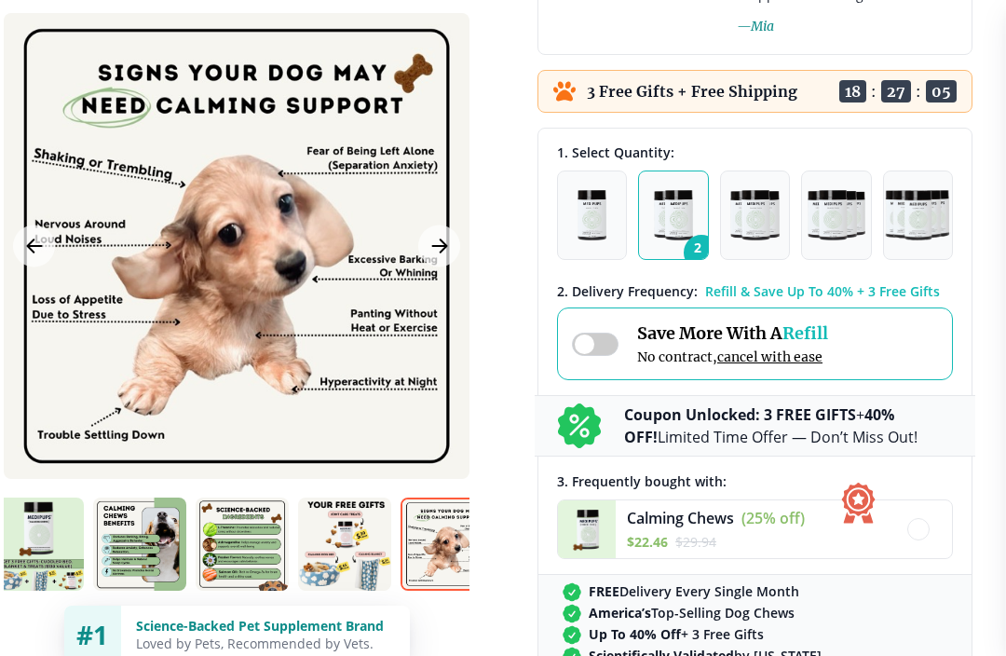
click at [750, 225] on img "button" at bounding box center [755, 215] width 48 height 50
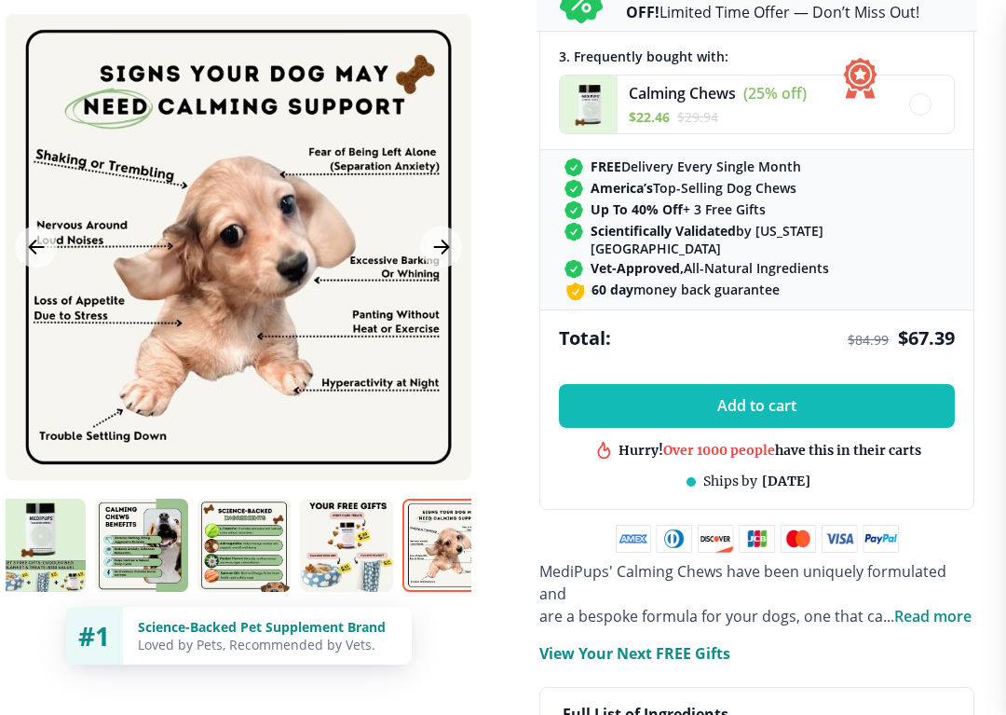
scroll to position [785, 13]
click at [754, 401] on button "Add to cart" at bounding box center [757, 406] width 396 height 44
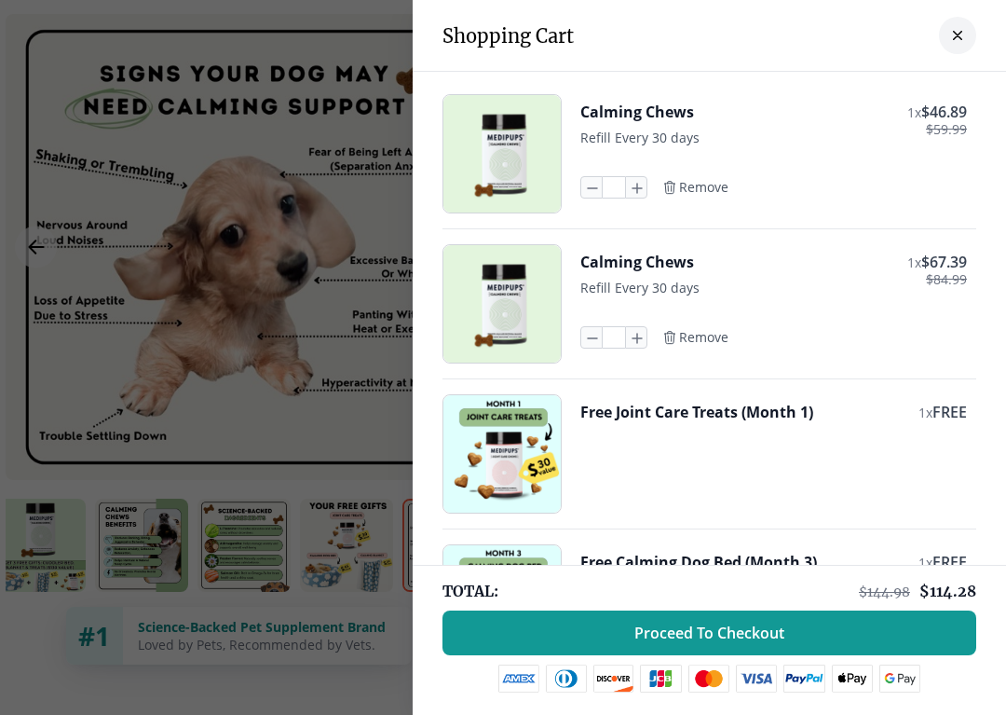
click at [706, 188] on span "Remove" at bounding box center [703, 187] width 49 height 17
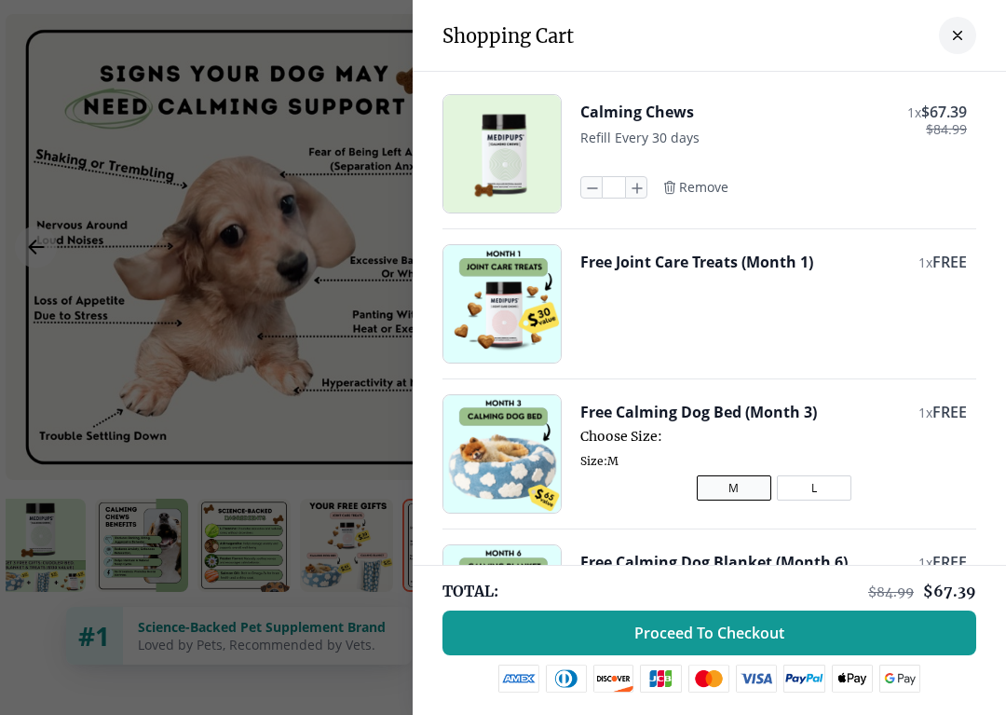
scroll to position [784, 0]
